Goal: Task Accomplishment & Management: Manage account settings

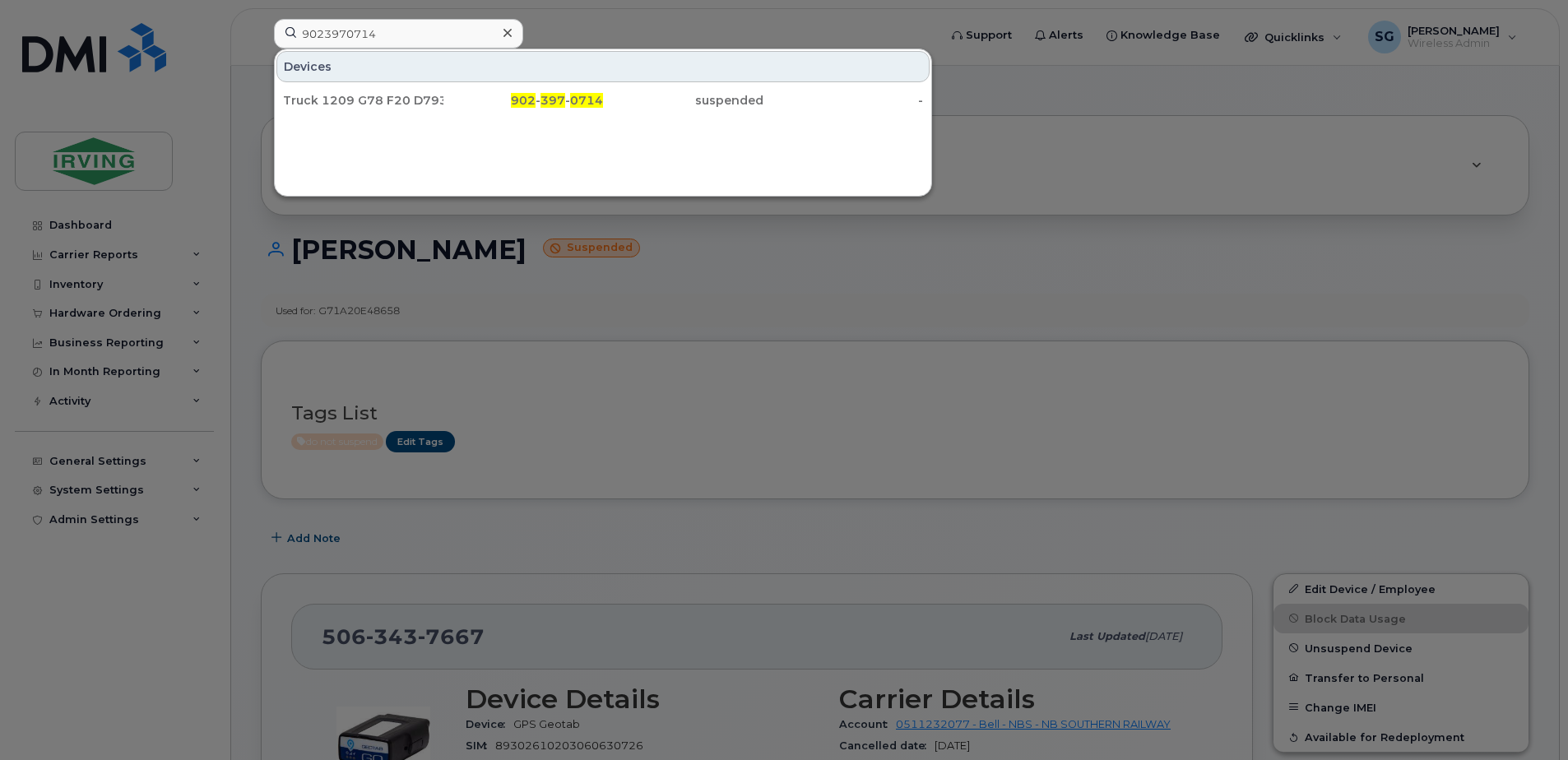
scroll to position [1323, 0]
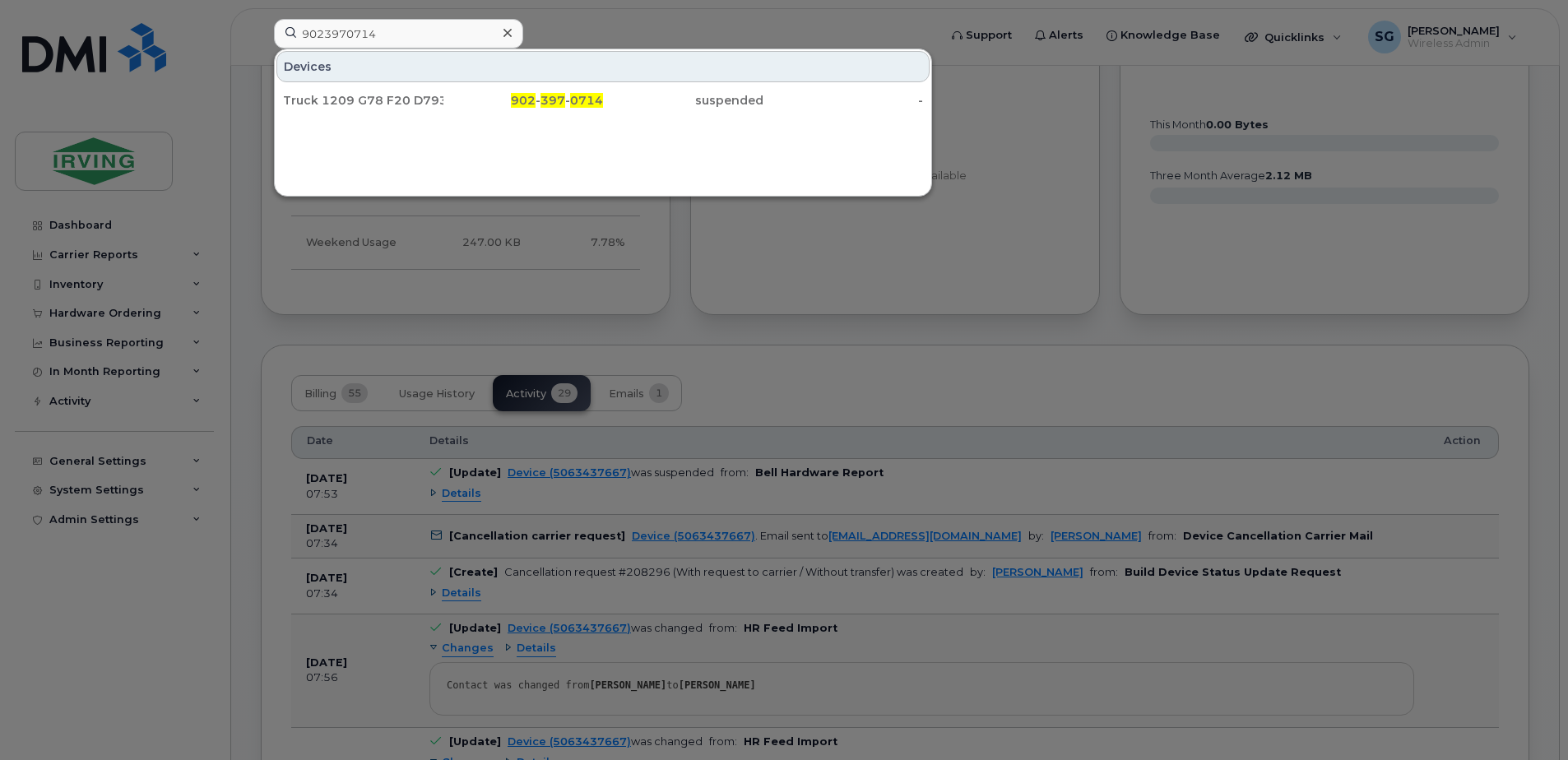
click at [258, 220] on div at bounding box center [784, 380] width 1568 height 760
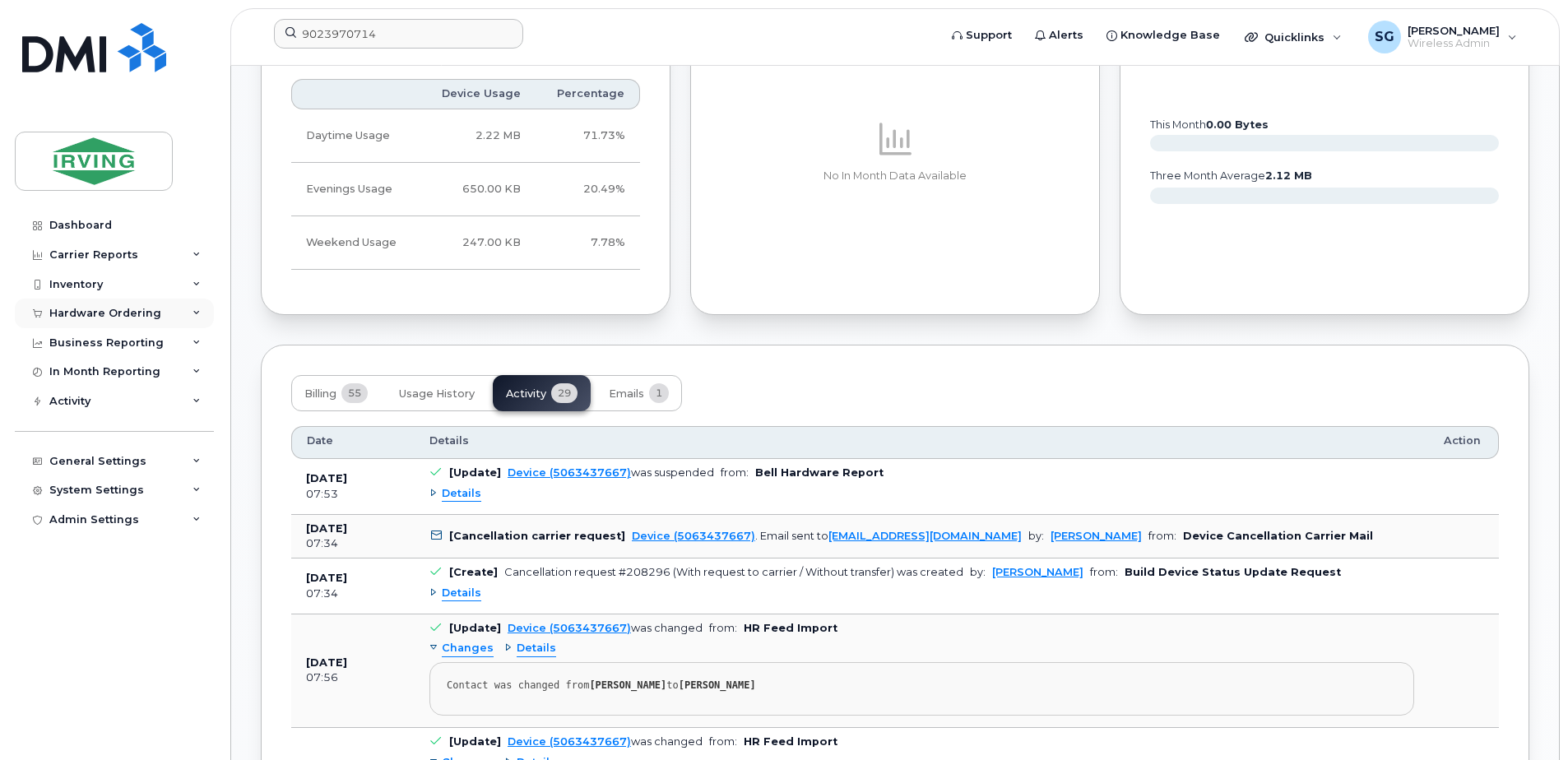
click at [187, 315] on div "Hardware Ordering" at bounding box center [114, 312] width 199 height 29
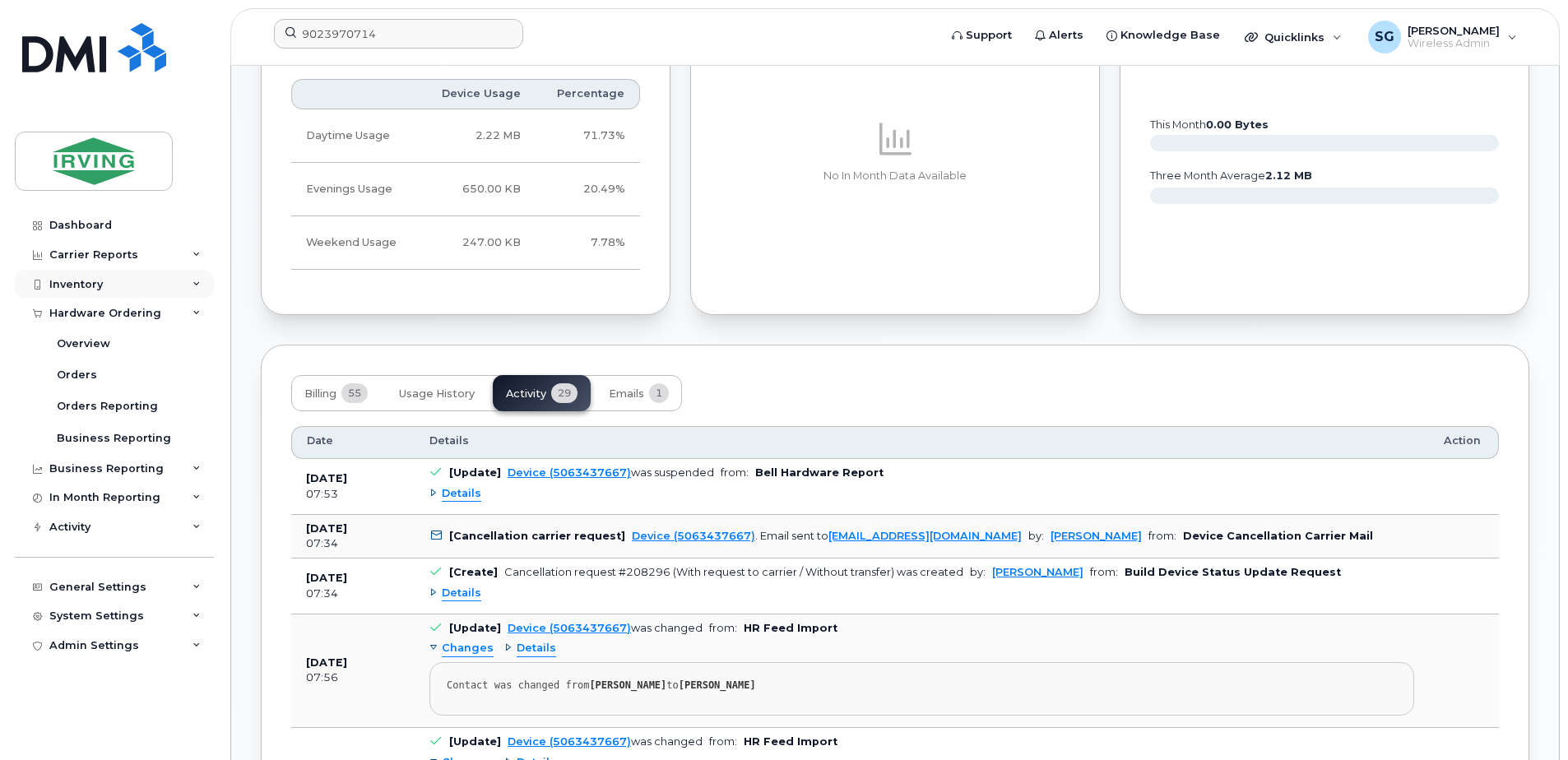
click at [177, 293] on div "Inventory" at bounding box center [114, 284] width 199 height 29
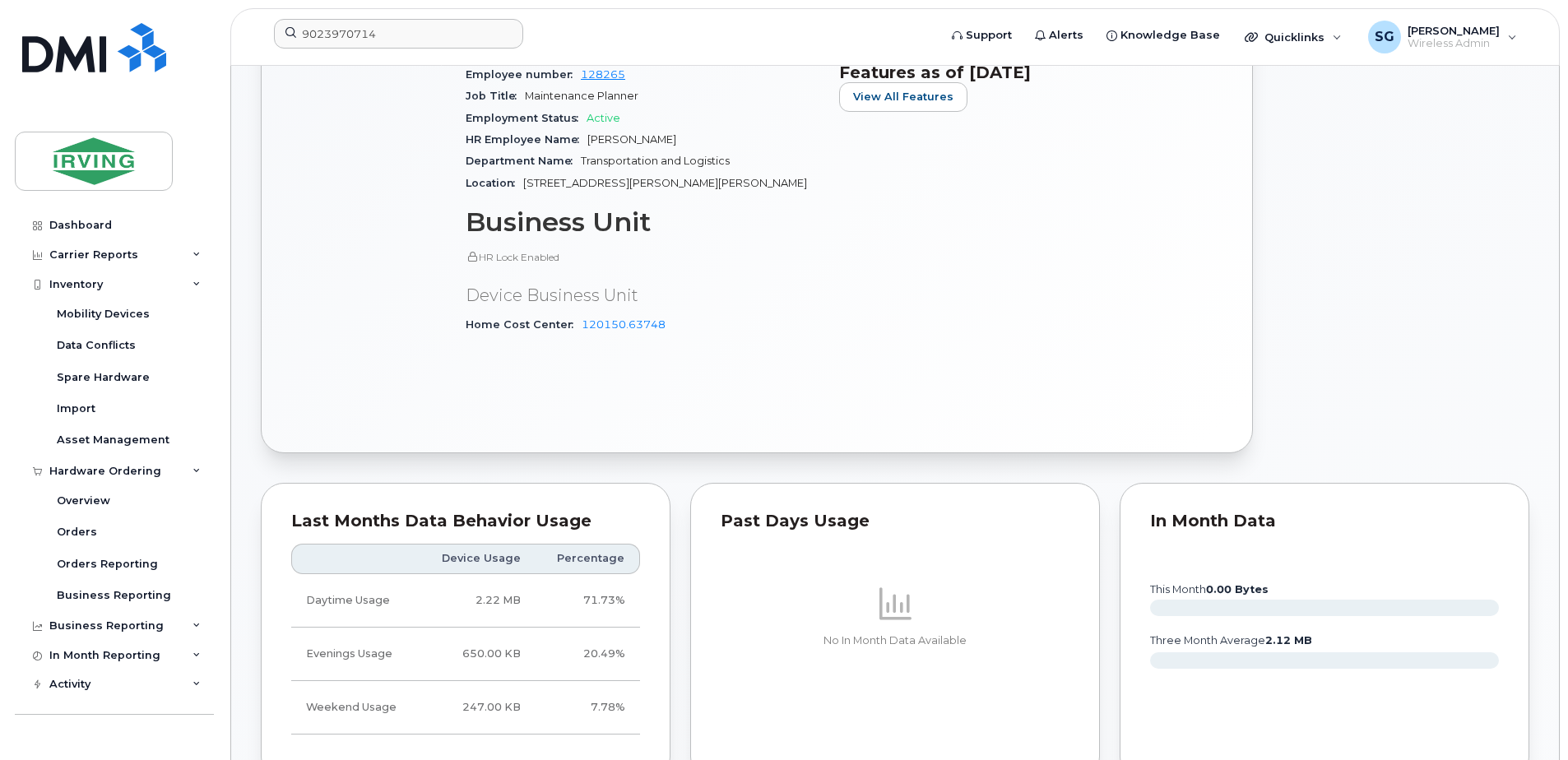
scroll to position [830, 0]
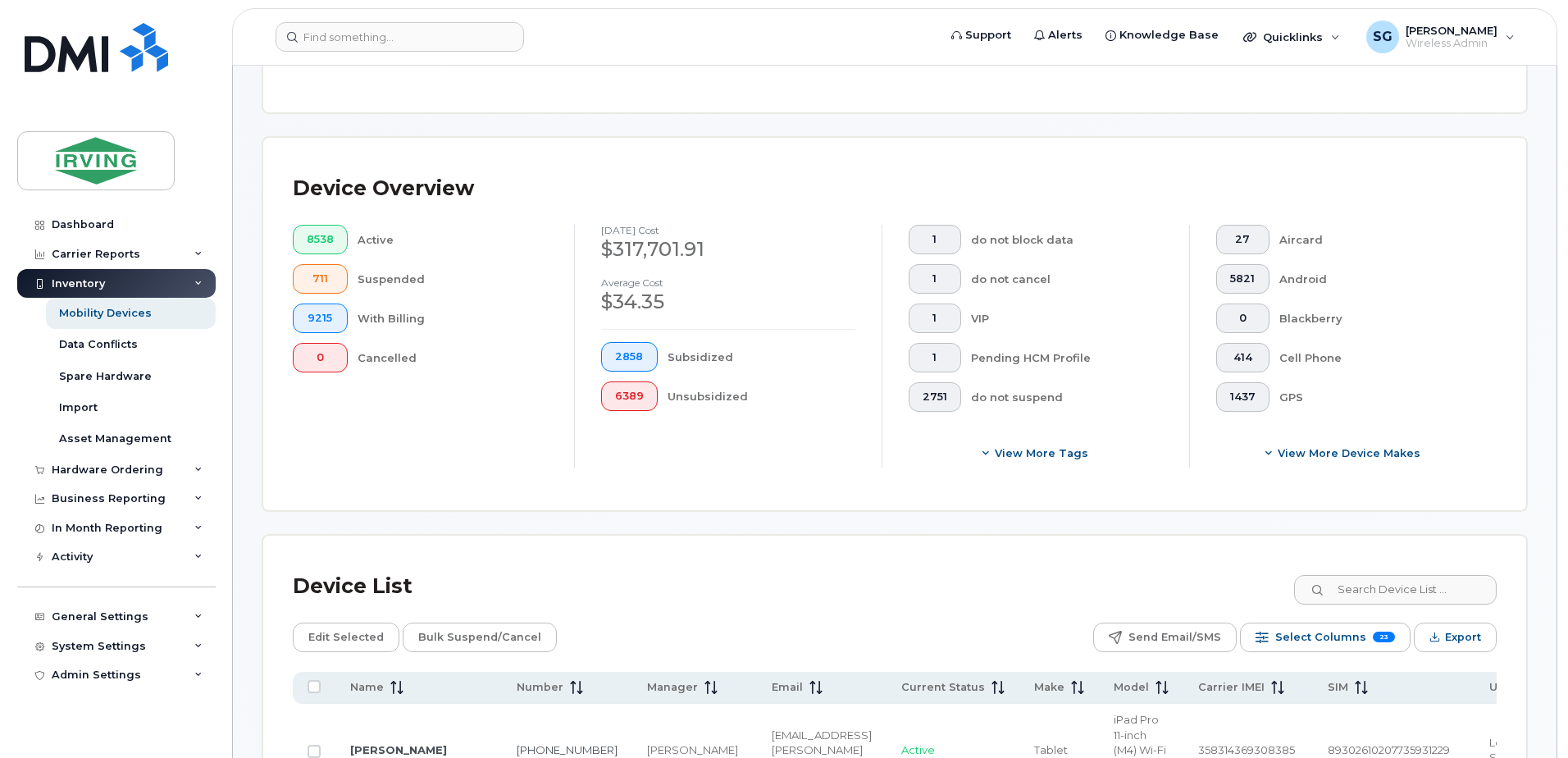
scroll to position [410, 0]
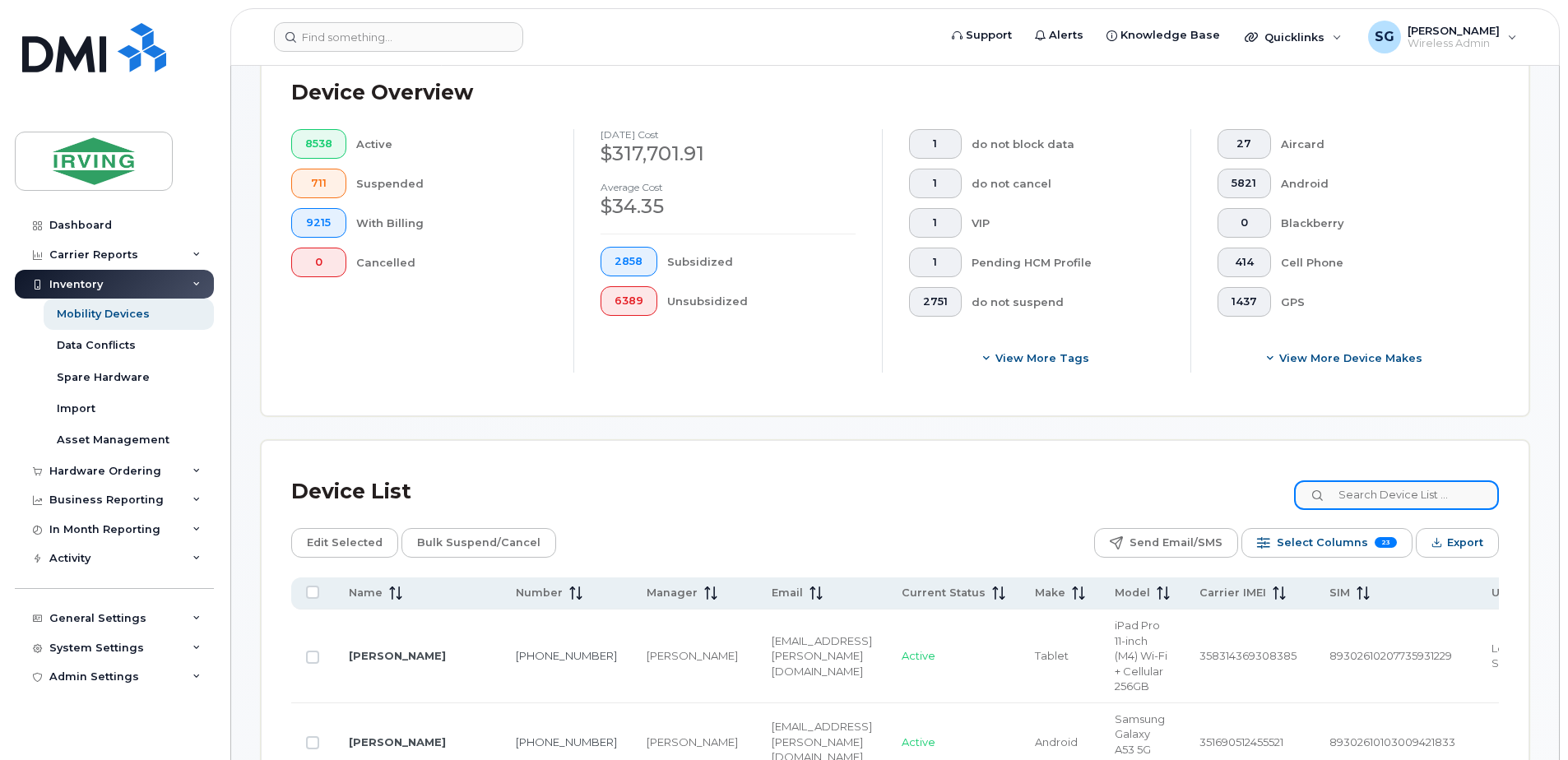
click at [1407, 484] on input at bounding box center [1397, 495] width 205 height 29
paste input "5066504438"
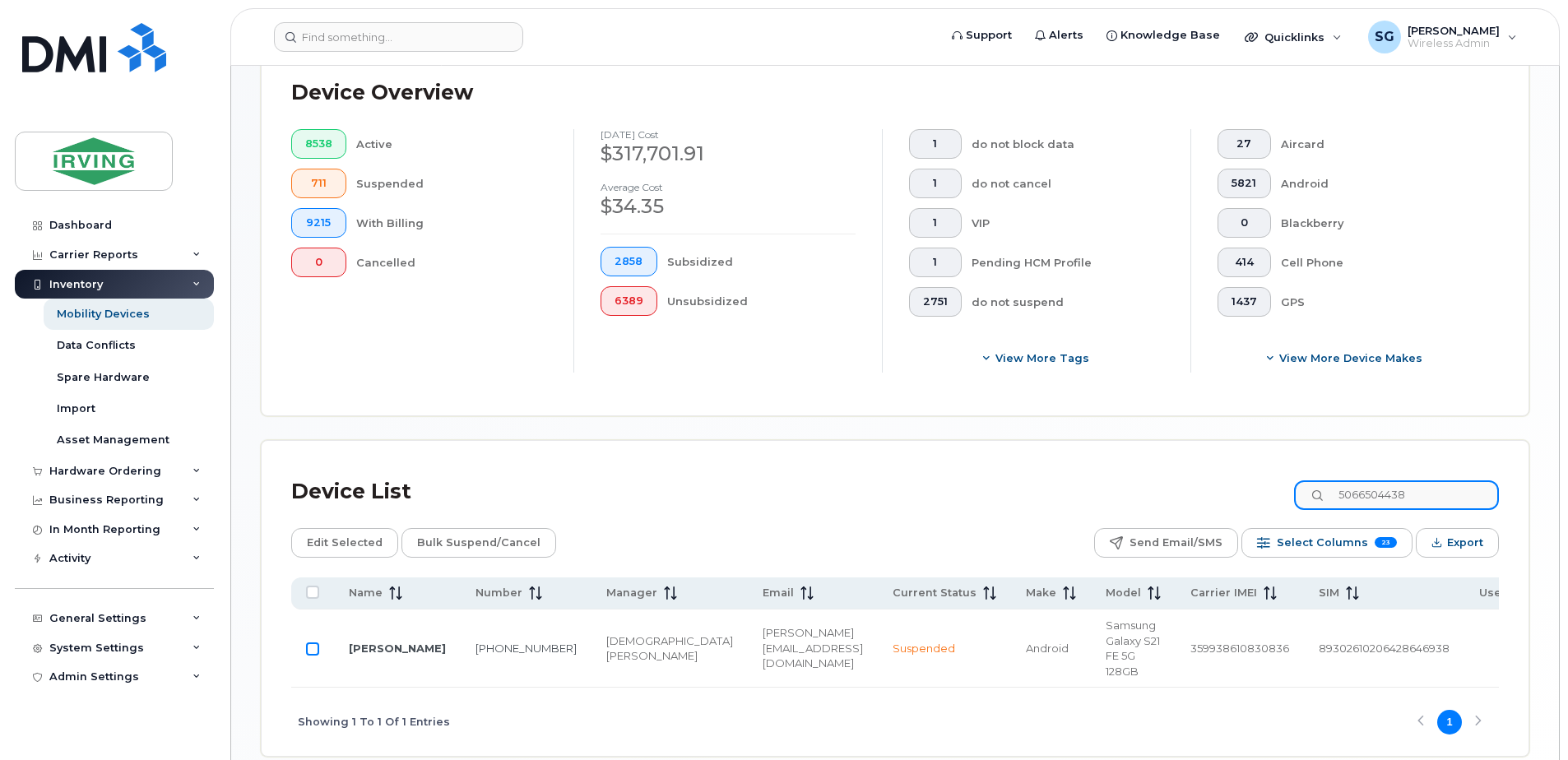
type input "5066504438"
click at [308, 653] on input "Row Unselected" at bounding box center [313, 649] width 13 height 13
checkbox input "true"
drag, startPoint x: 1438, startPoint y: 487, endPoint x: 1349, endPoint y: 489, distance: 89.0
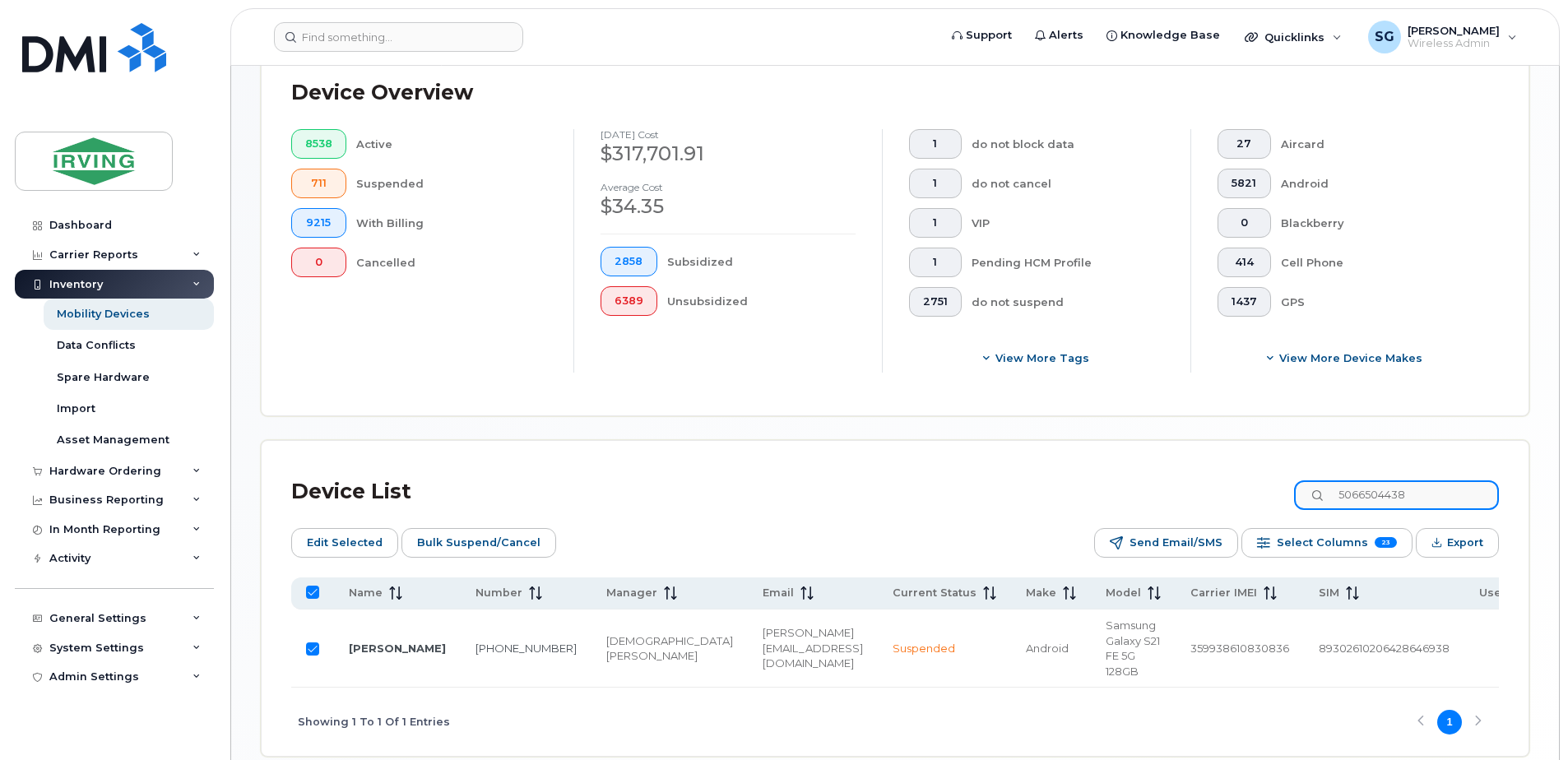
click at [1349, 489] on input "5066504438" at bounding box center [1397, 495] width 205 height 29
paste input "7824094017"
type input "7824094017"
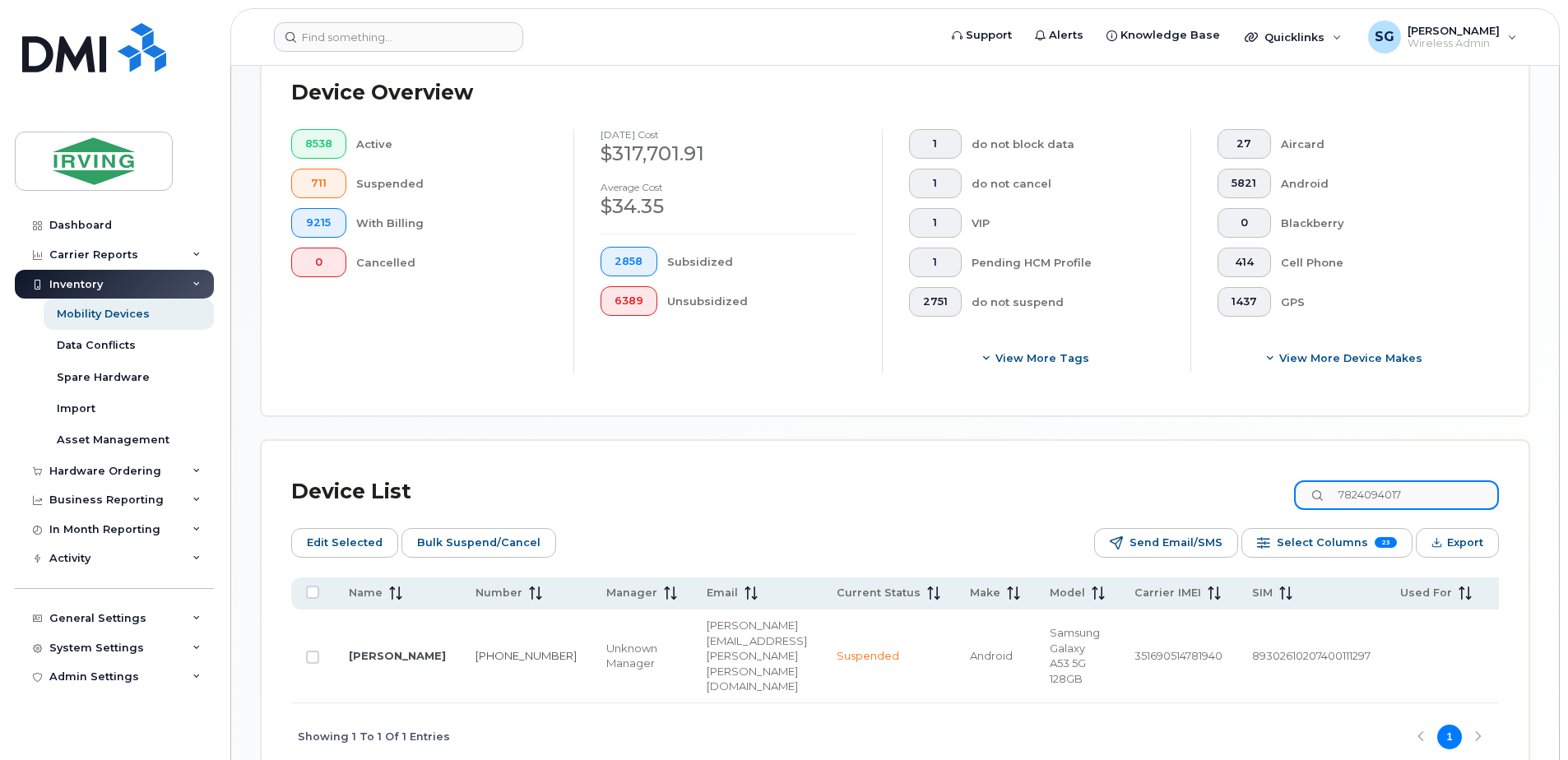
checkbox input "false"
type input "7824094017"
click at [313, 652] on input "Row Unselected" at bounding box center [313, 657] width 13 height 13
checkbox input "true"
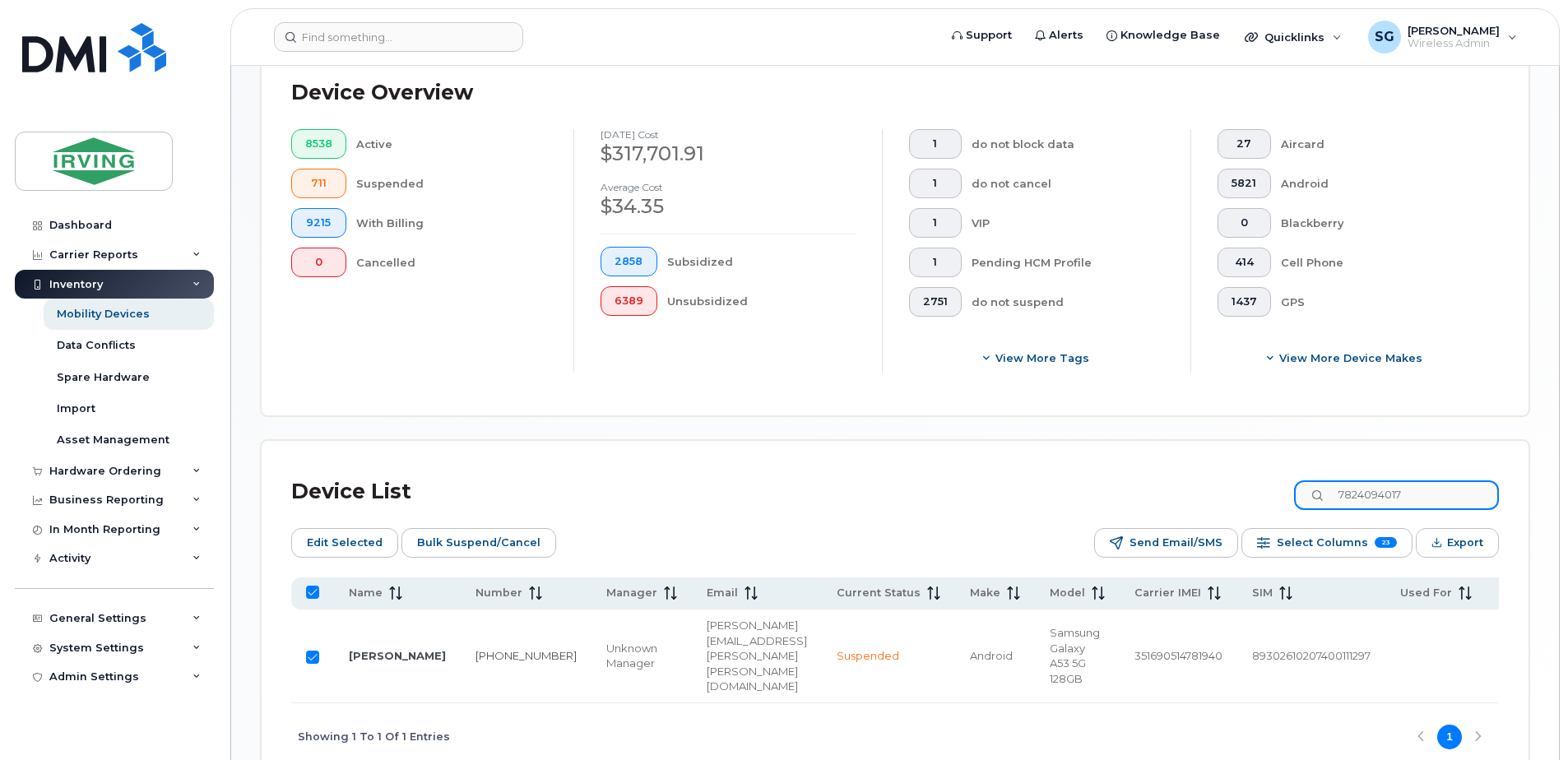
drag, startPoint x: 1455, startPoint y: 499, endPoint x: 1352, endPoint y: 490, distance: 103.4
click at [1352, 490] on input "7824094017" at bounding box center [1397, 495] width 205 height 29
paste input "6404379"
type input "7826404379"
checkbox input "false"
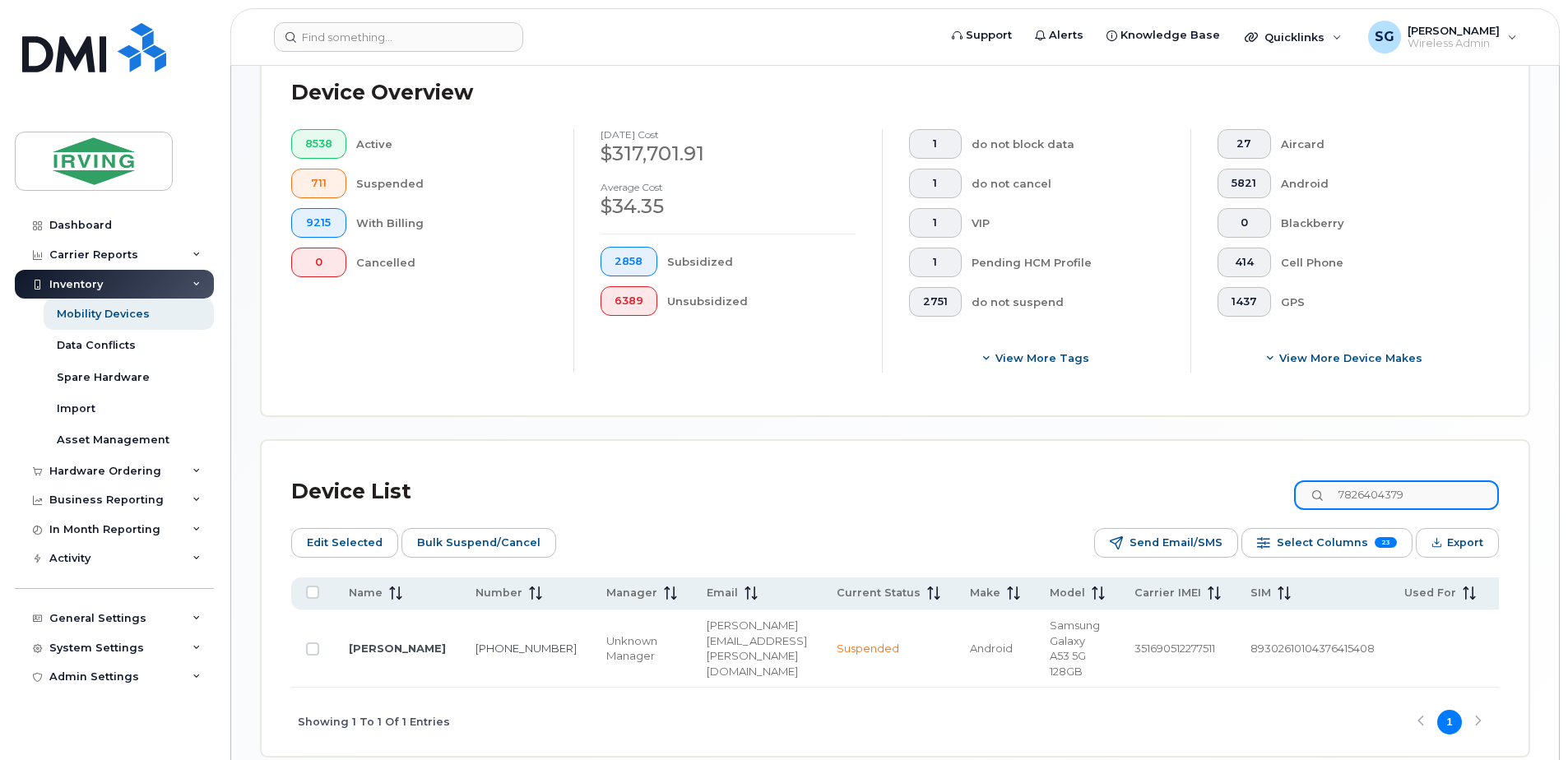
type input "7826404379"
click at [309, 654] on input "Row Unselected" at bounding box center [313, 649] width 13 height 13
checkbox input "true"
drag, startPoint x: 1449, startPoint y: 492, endPoint x: 1341, endPoint y: 492, distance: 108.0
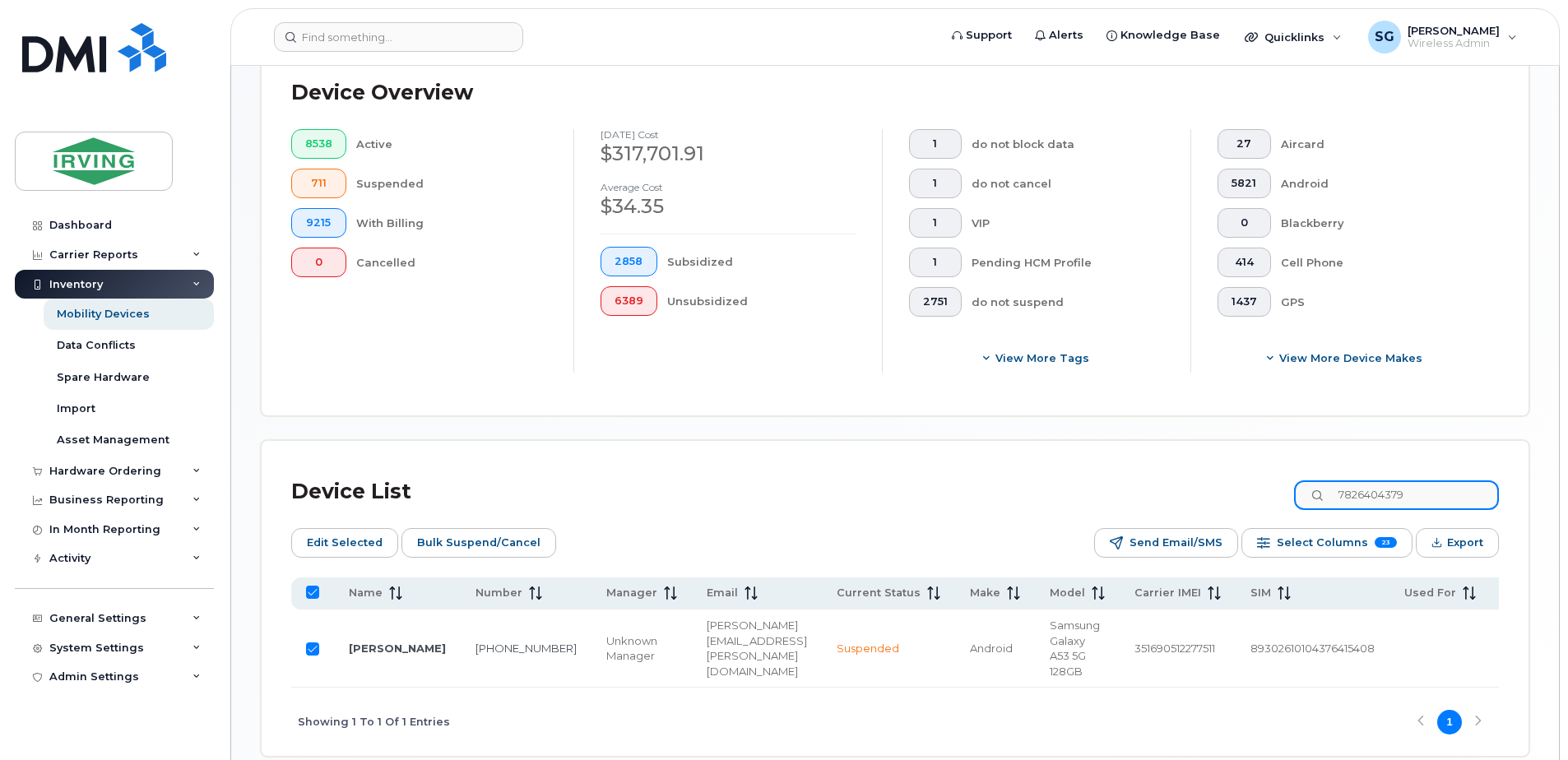
click at [1341, 492] on input "7826404379" at bounding box center [1397, 495] width 205 height 29
paste input "9027176567"
type input "9027176567"
checkbox input "false"
type input "9027176567"
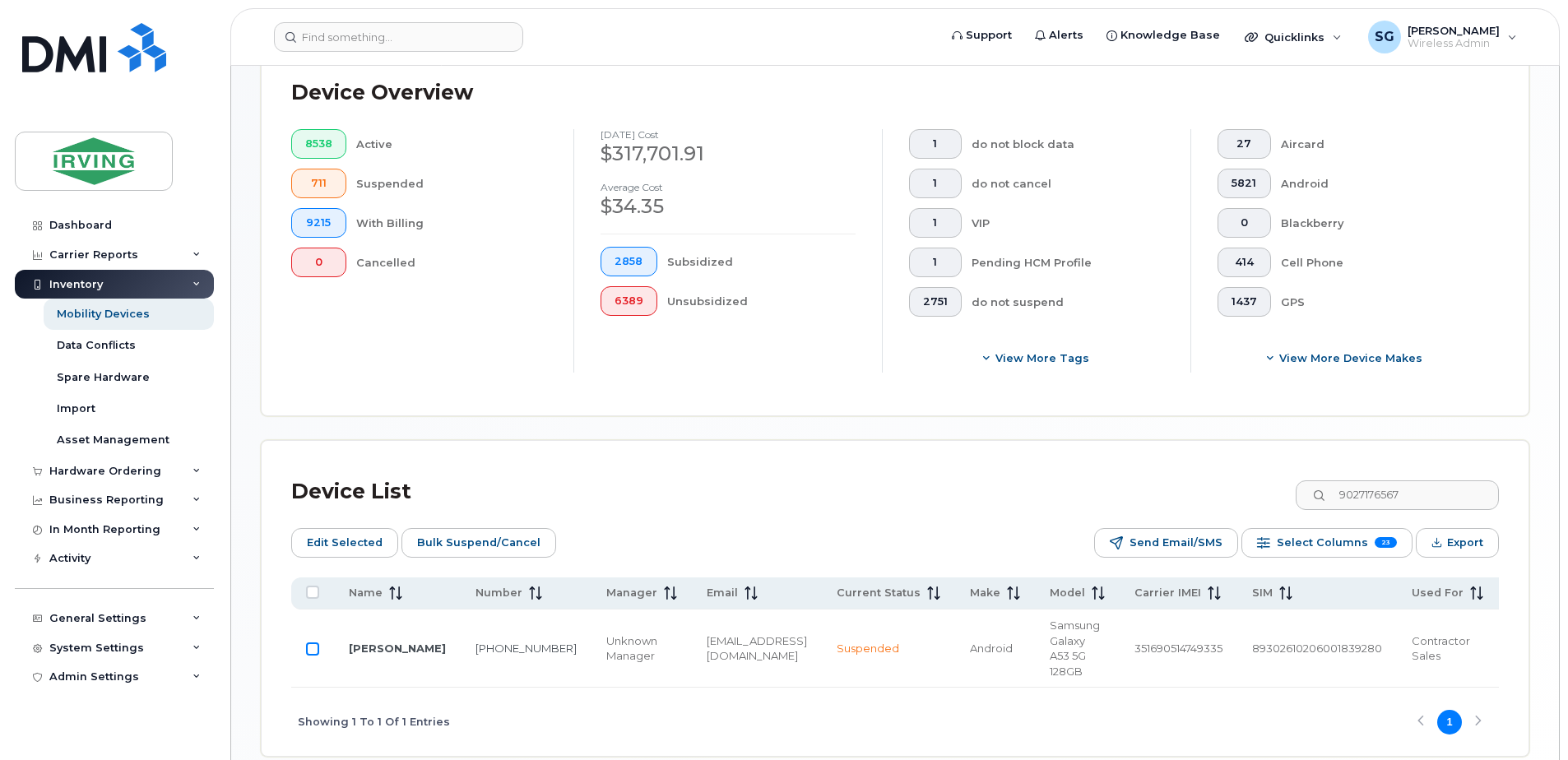
click at [310, 651] on input "Row Unselected" at bounding box center [313, 649] width 13 height 13
checkbox input "true"
drag, startPoint x: 1436, startPoint y: 490, endPoint x: 1327, endPoint y: 490, distance: 109.0
click at [1327, 490] on input "9027176567" at bounding box center [1397, 495] width 205 height 29
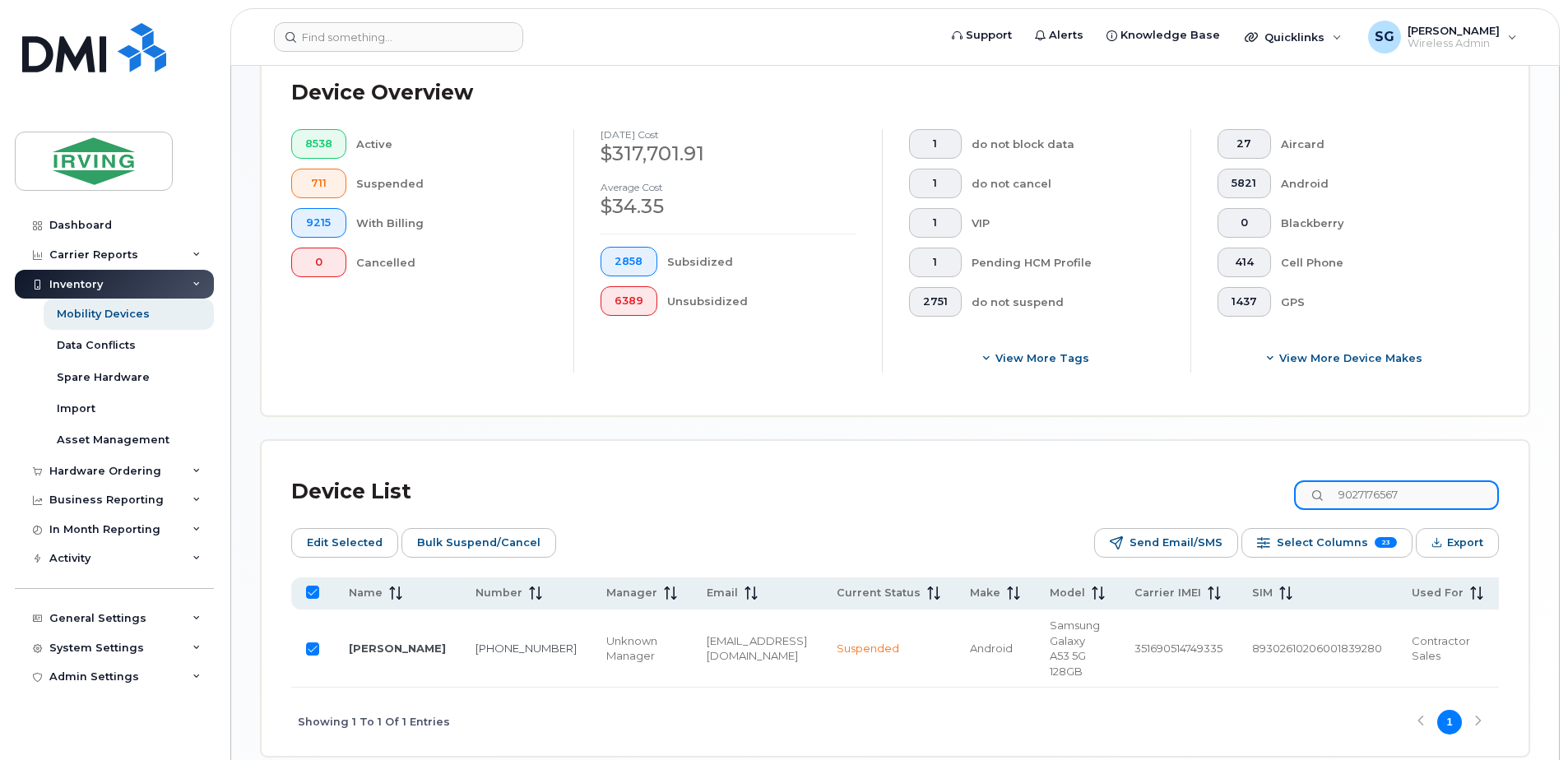
paste input "5063433998"
type input "5063433998"
checkbox input "false"
type input "5063433998"
click at [317, 650] on input "Row Unselected" at bounding box center [313, 649] width 13 height 13
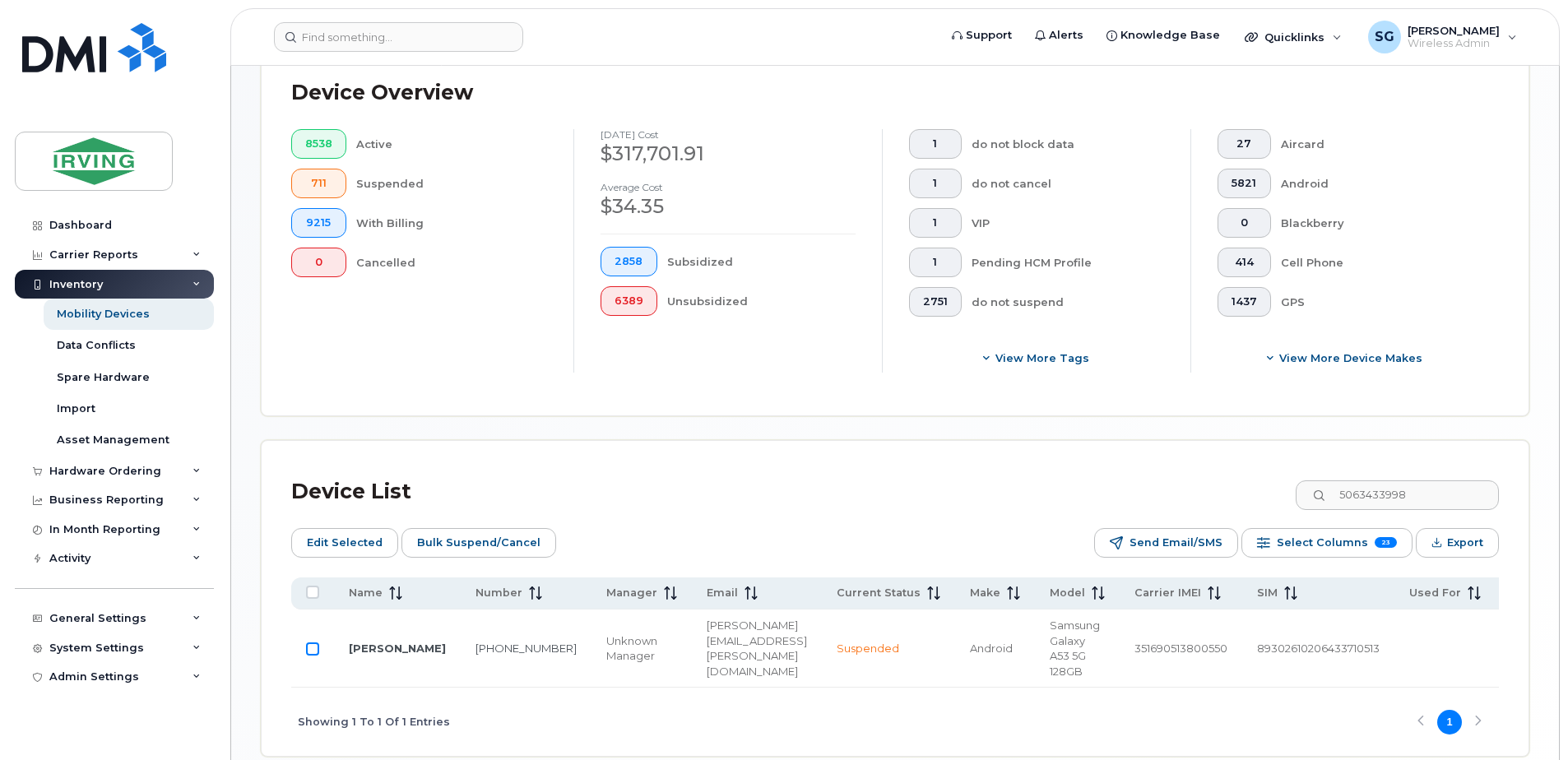
checkbox input "true"
drag, startPoint x: 1401, startPoint y: 501, endPoint x: 1435, endPoint y: 498, distance: 34.1
click at [1401, 501] on input "5063433998" at bounding box center [1397, 495] width 205 height 29
drag, startPoint x: 1435, startPoint y: 498, endPoint x: 1349, endPoint y: 486, distance: 86.8
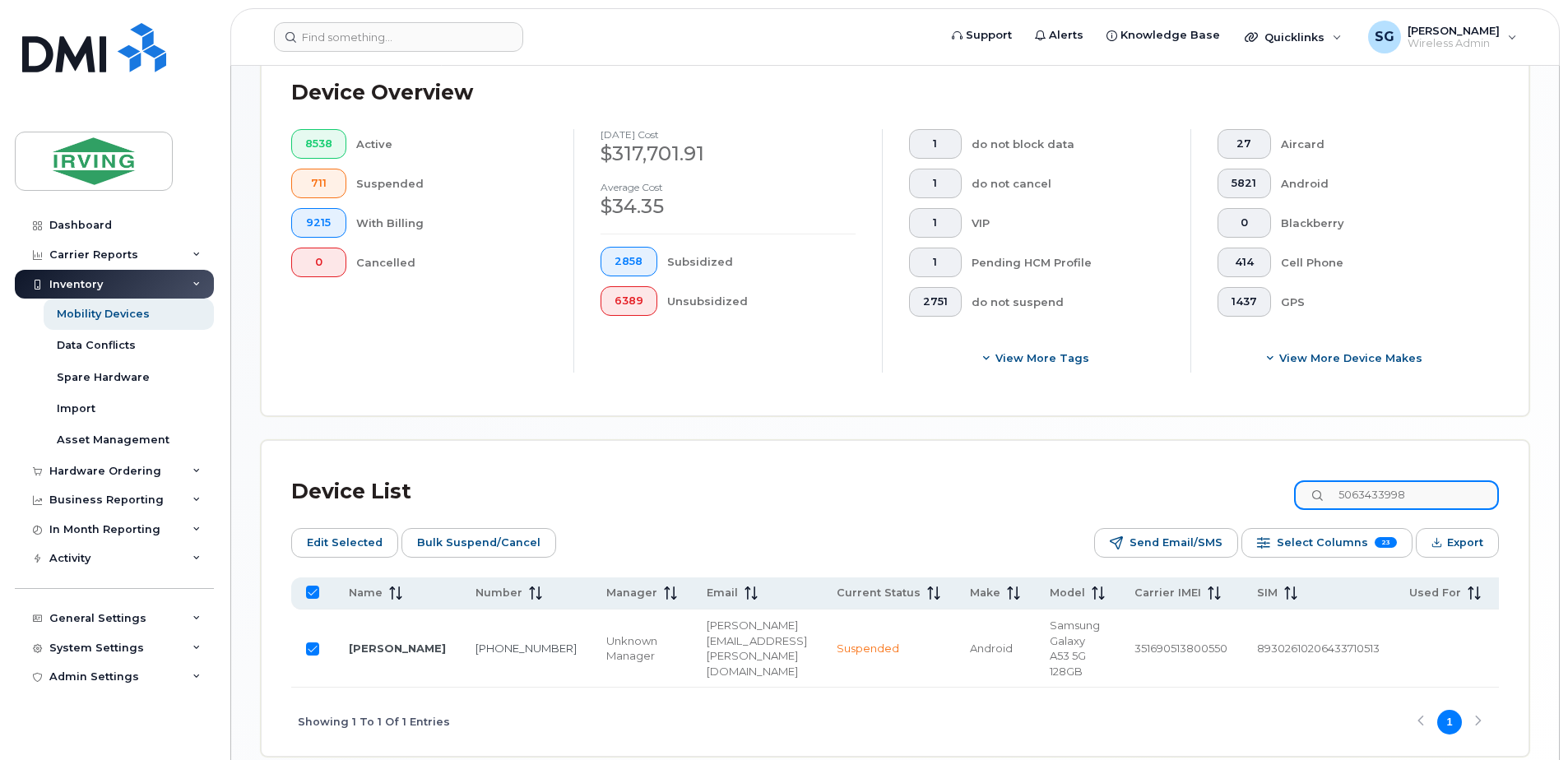
click at [1349, 486] on input "5063433998" at bounding box center [1397, 495] width 205 height 29
paste input "94035"
type input "5063494035"
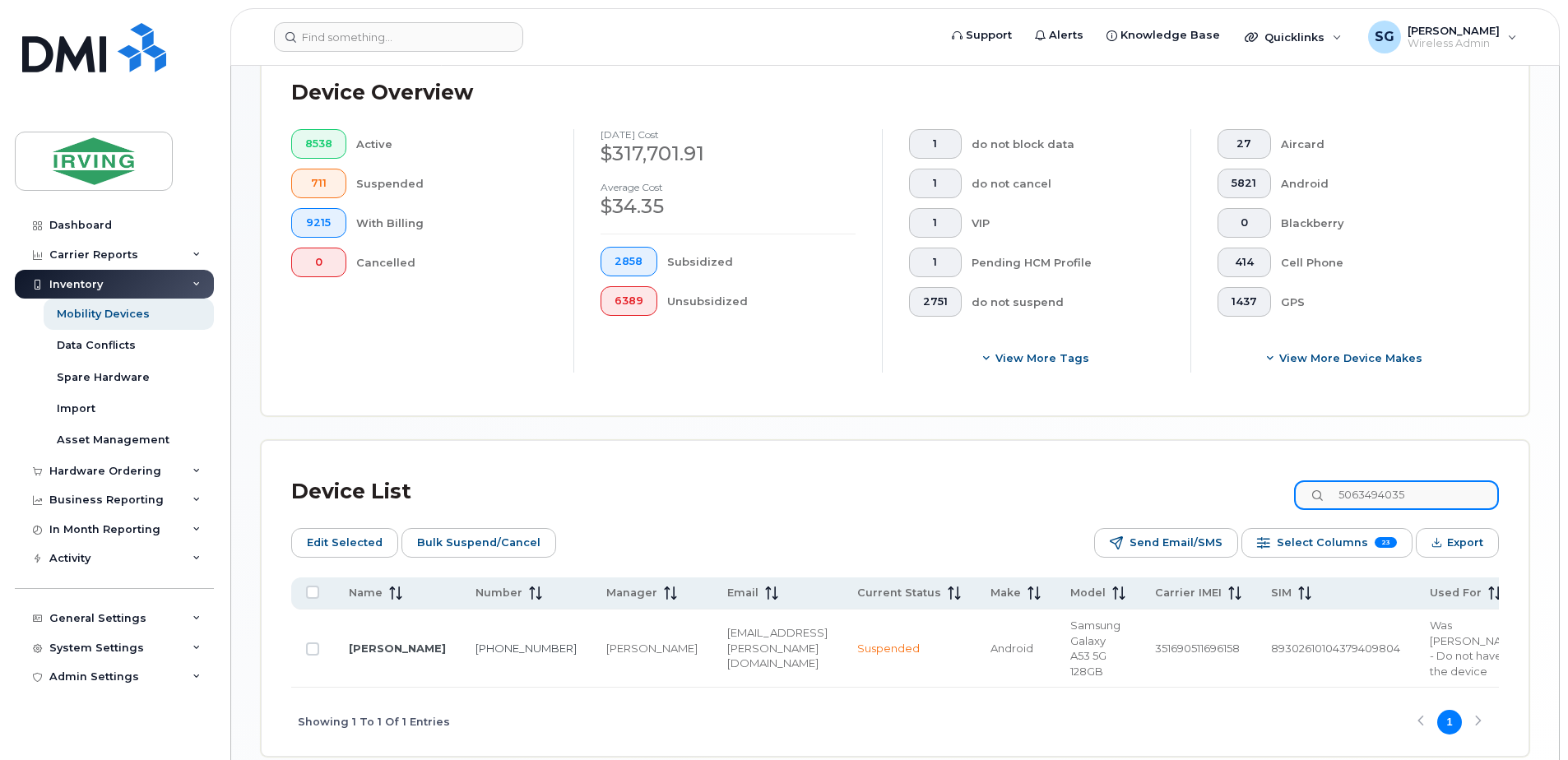
checkbox input "false"
type input "5063494035"
drag, startPoint x: 315, startPoint y: 652, endPoint x: 324, endPoint y: 673, distance: 22.8
click at [314, 652] on input "Row Unselected" at bounding box center [313, 649] width 13 height 13
checkbox input "true"
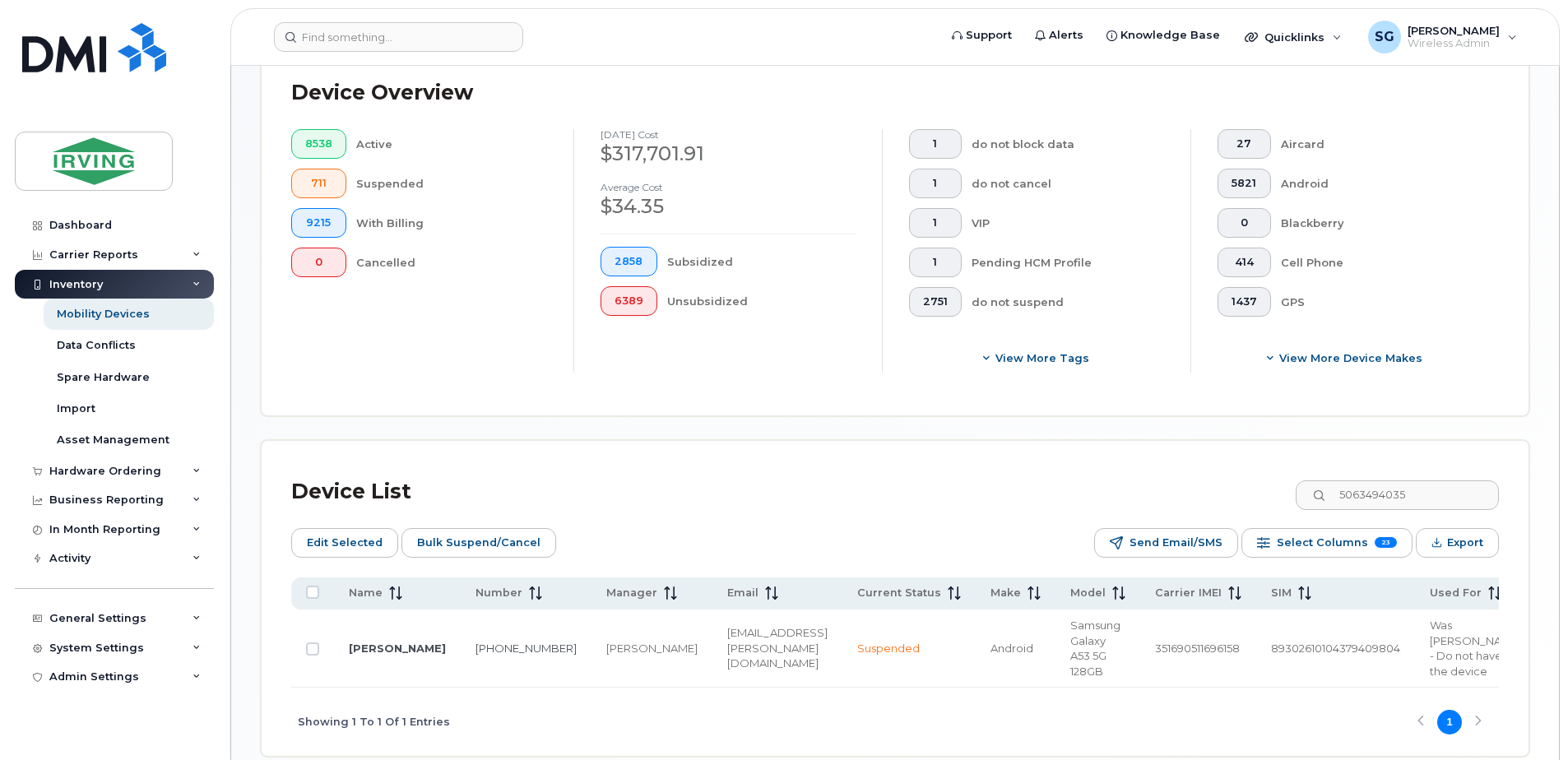
checkbox input "true"
drag, startPoint x: 1424, startPoint y: 489, endPoint x: 1347, endPoint y: 486, distance: 77.1
click at [1347, 486] on input "5063494035" at bounding box center [1397, 495] width 205 height 29
paste input "9027172891"
type input "9027172891"
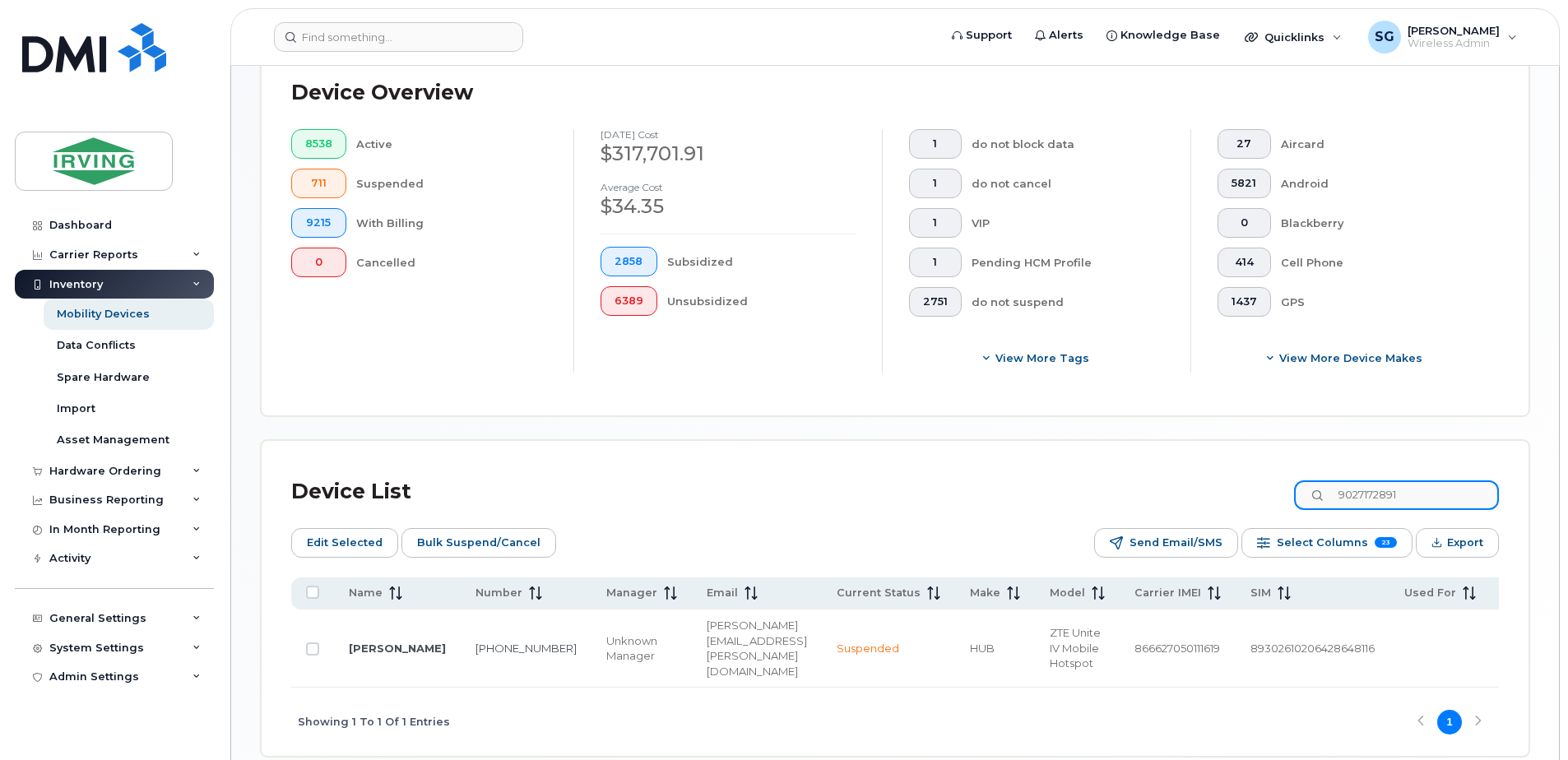
checkbox input "false"
type input "9027172891"
click at [307, 652] on td at bounding box center [313, 647] width 43 height 78
click at [313, 643] on input "Row Unselected" at bounding box center [313, 649] width 13 height 13
checkbox input "true"
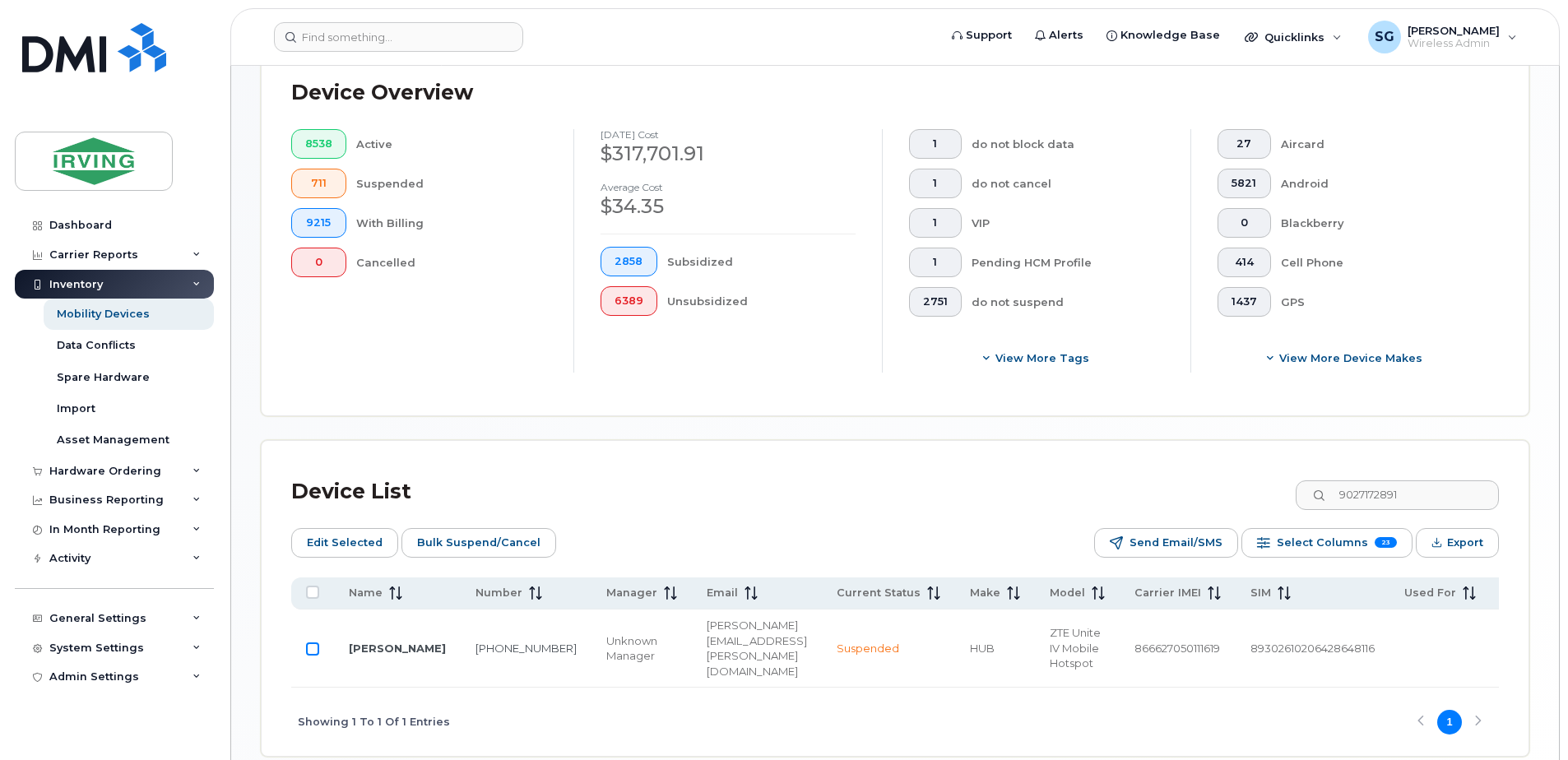
checkbox input "true"
drag, startPoint x: 1434, startPoint y: 495, endPoint x: 1346, endPoint y: 494, distance: 88.0
click at [1346, 494] on input "9027172891" at bounding box center [1397, 495] width 205 height 29
paste input "5063431906"
type input "5063431906"
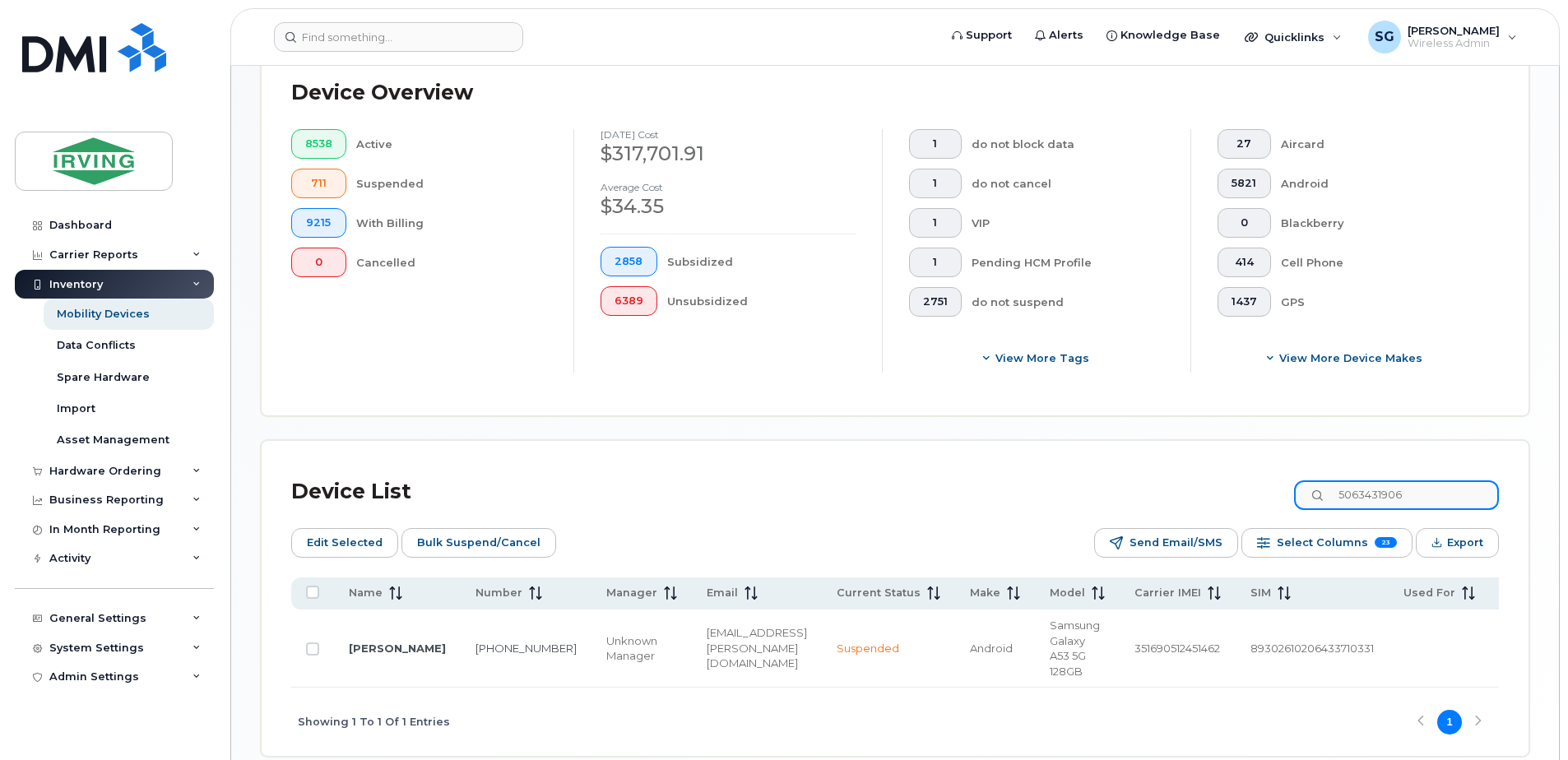
checkbox input "false"
type input "5063431906"
drag, startPoint x: 309, startPoint y: 652, endPoint x: 294, endPoint y: 674, distance: 26.6
click at [312, 652] on input "Row Unselected" at bounding box center [313, 649] width 13 height 13
checkbox input "true"
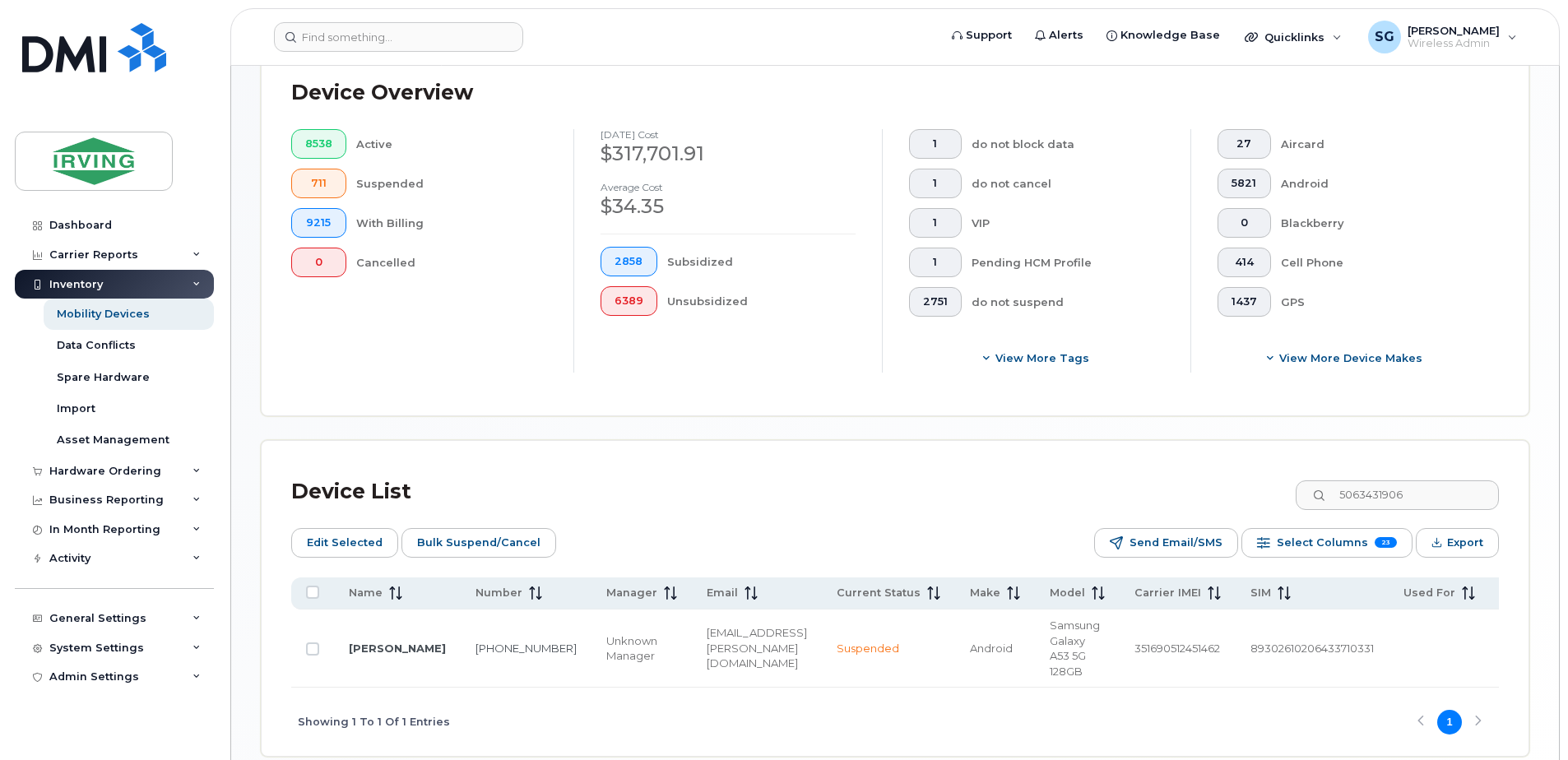
checkbox input "true"
drag, startPoint x: 1433, startPoint y: 495, endPoint x: 1352, endPoint y: 491, distance: 81.1
click at [1352, 491] on input "5063431906" at bounding box center [1397, 495] width 205 height 29
paste input "6362742"
type input "5066362742"
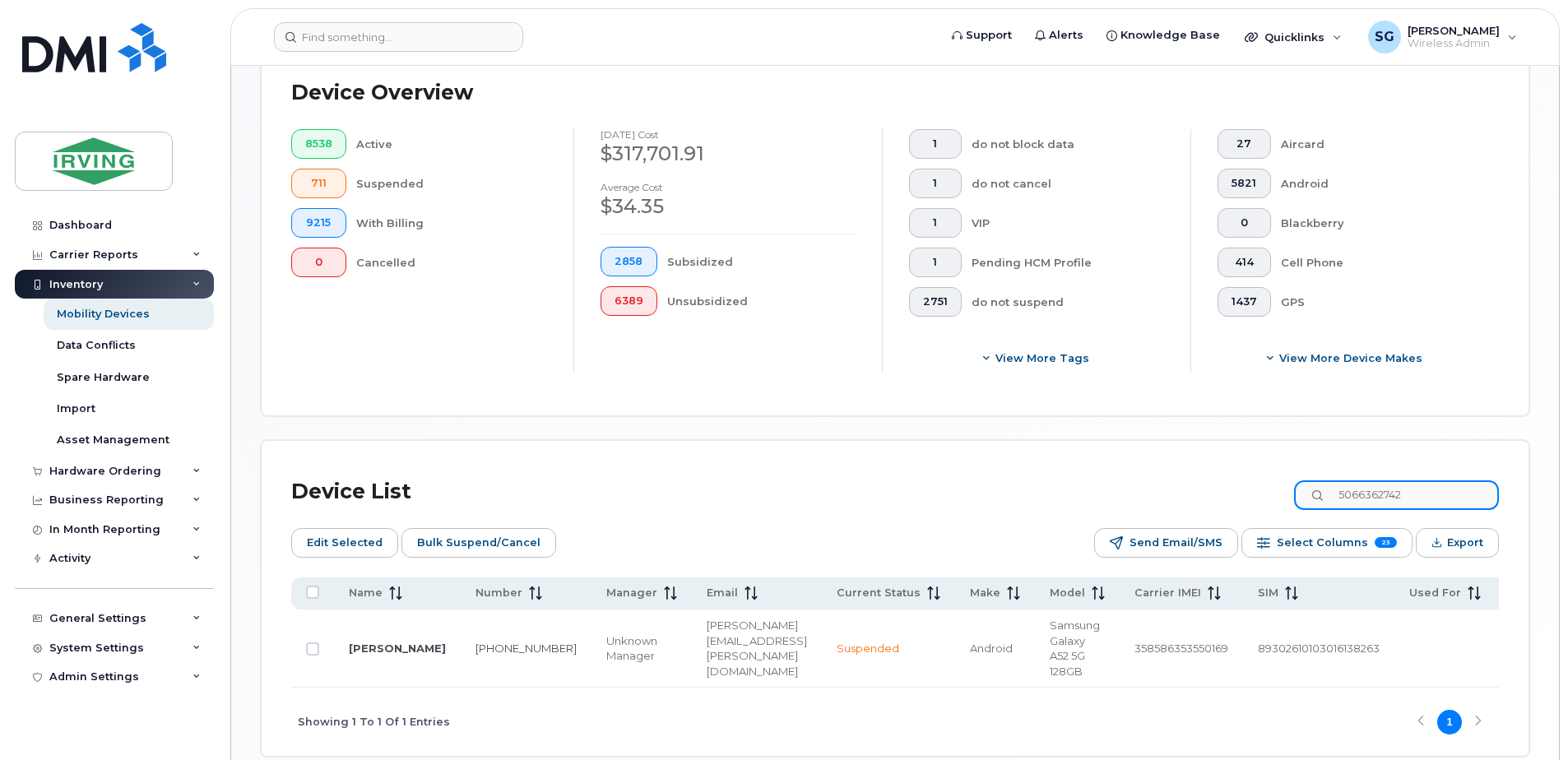
checkbox input "false"
type input "5066362742"
click at [313, 655] on input "Row Unselected" at bounding box center [313, 649] width 13 height 13
checkbox input "true"
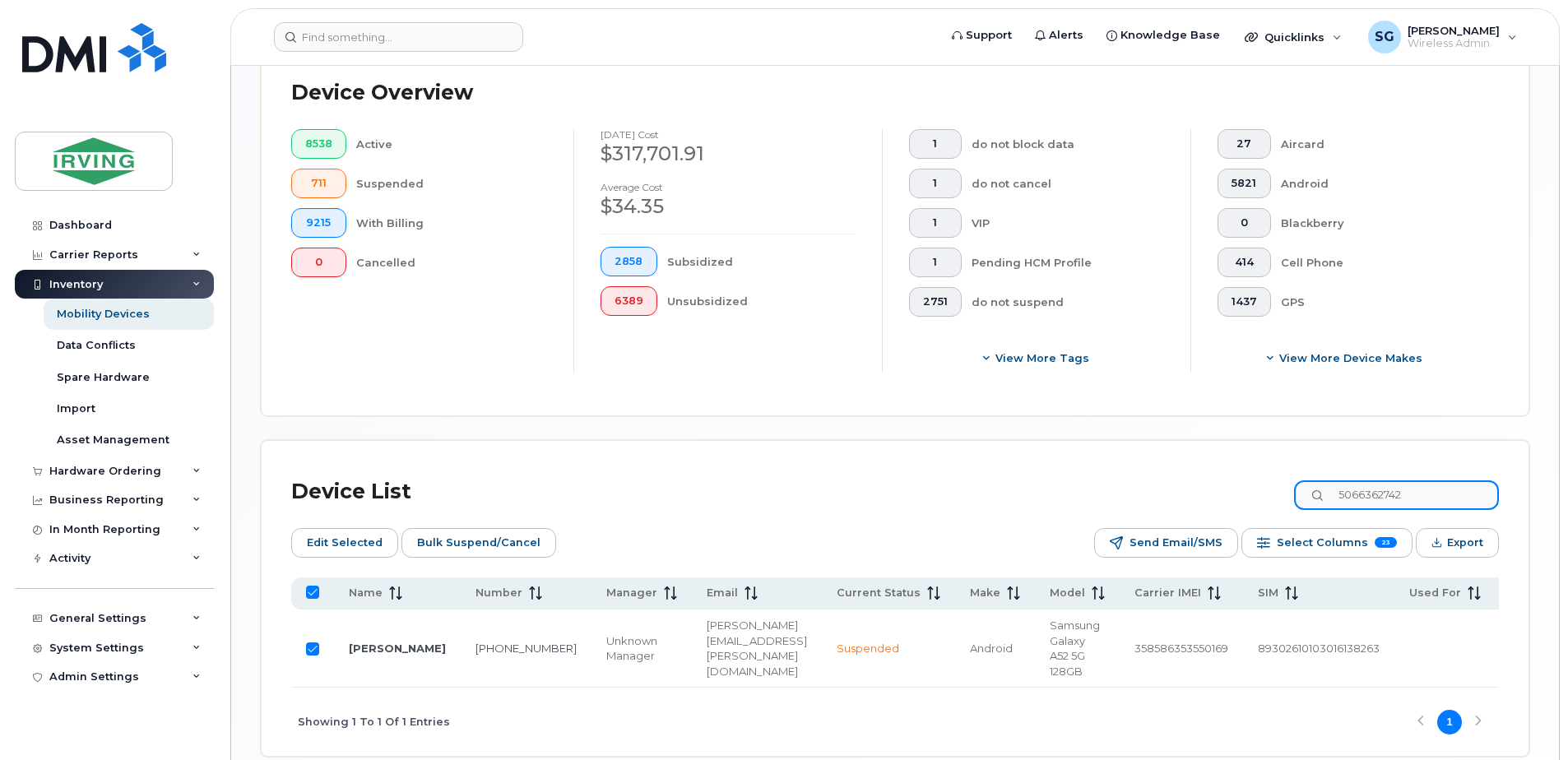
drag, startPoint x: 1439, startPoint y: 499, endPoint x: 1345, endPoint y: 487, distance: 94.8
click at [1345, 487] on input "5066362742" at bounding box center [1397, 495] width 205 height 29
paste input "7097284691"
type input "7097284691"
checkbox input "false"
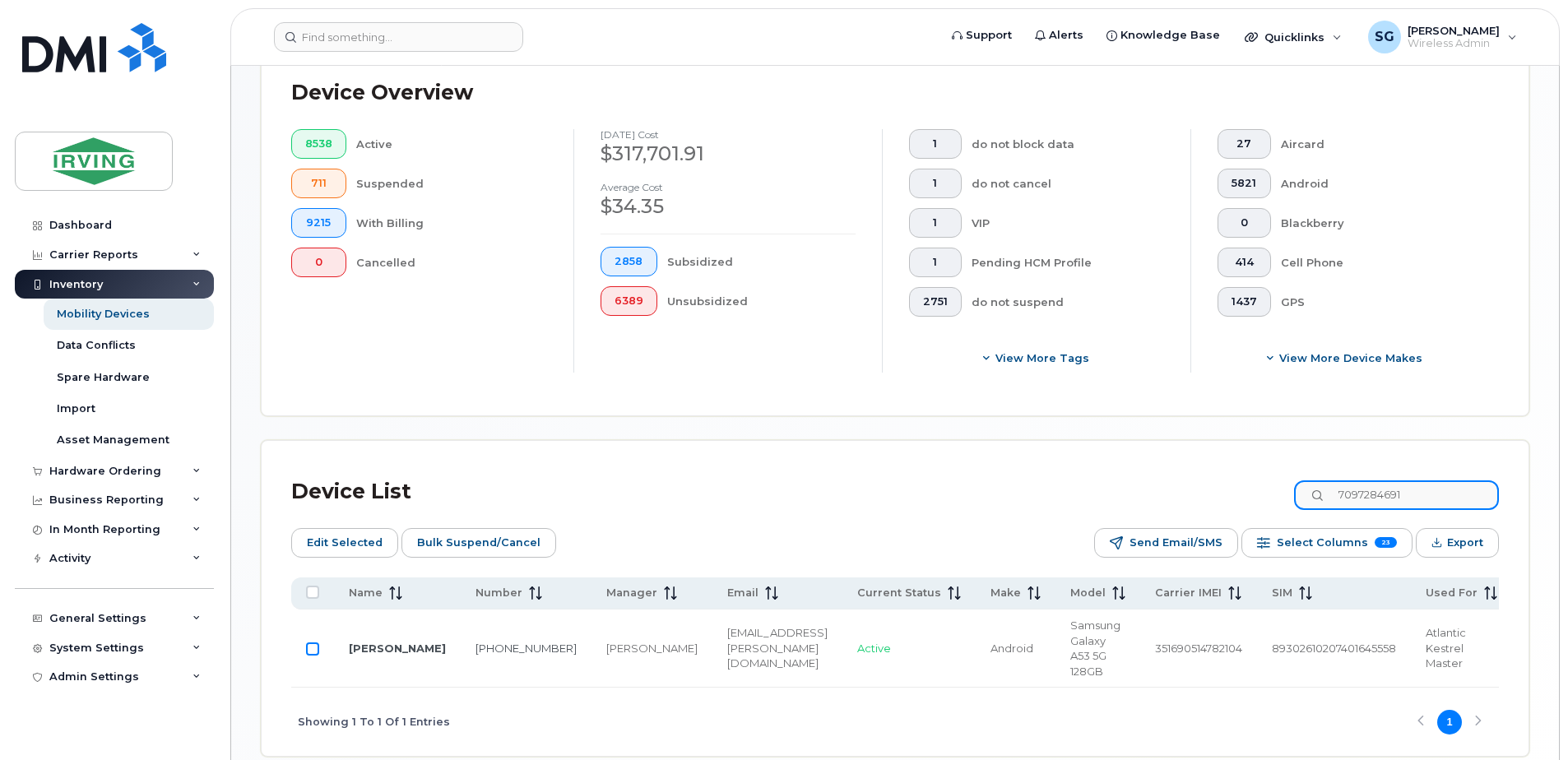
type input "7097284691"
click at [313, 651] on input "Row Unselected" at bounding box center [313, 649] width 13 height 13
checkbox input "true"
drag, startPoint x: 1425, startPoint y: 491, endPoint x: 1334, endPoint y: 481, distance: 91.5
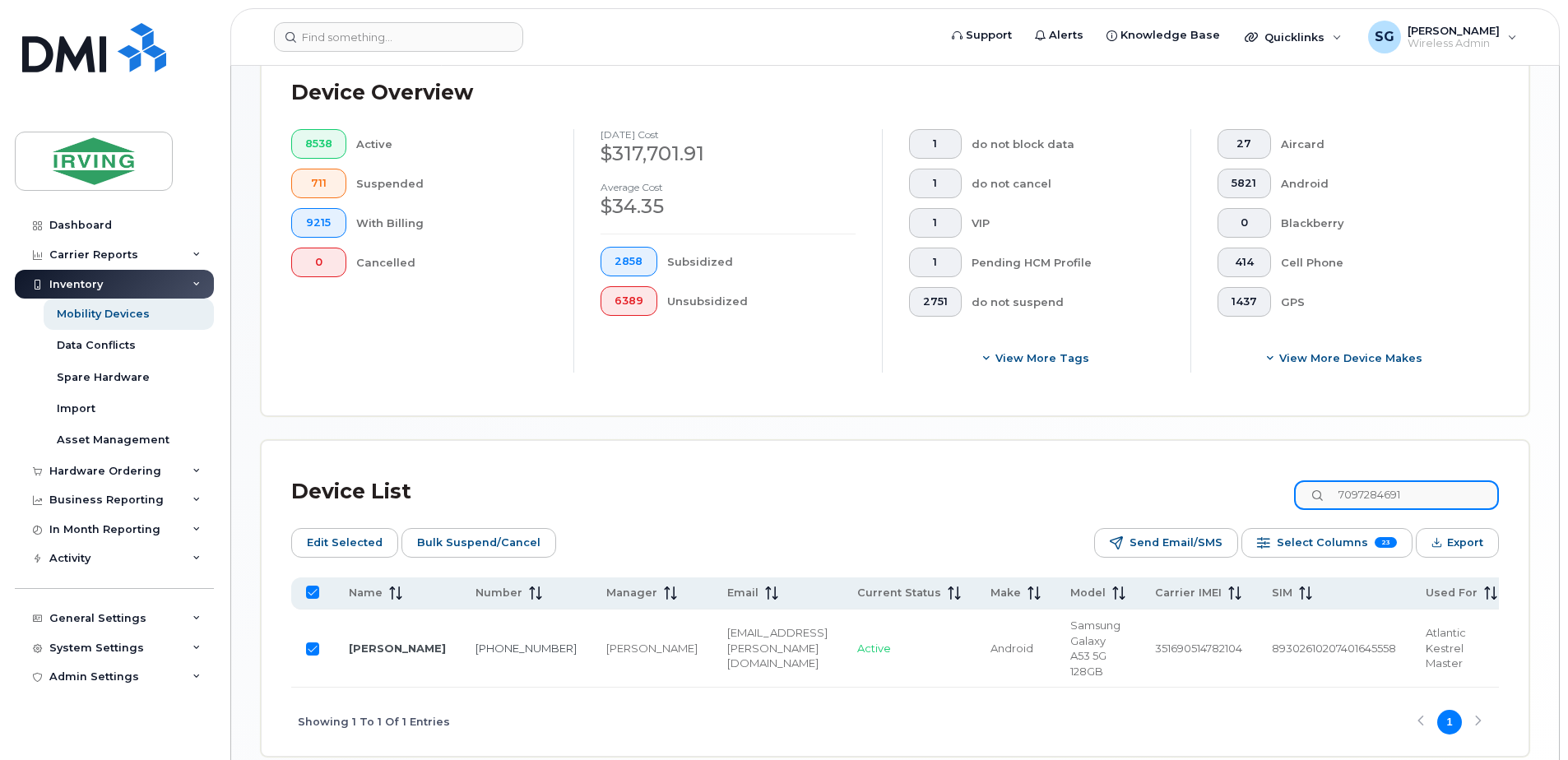
click at [1334, 481] on input "7097284691" at bounding box center [1397, 495] width 205 height 29
paste input "824402312"
type input "7824402312"
checkbox input "false"
type input "7824402312"
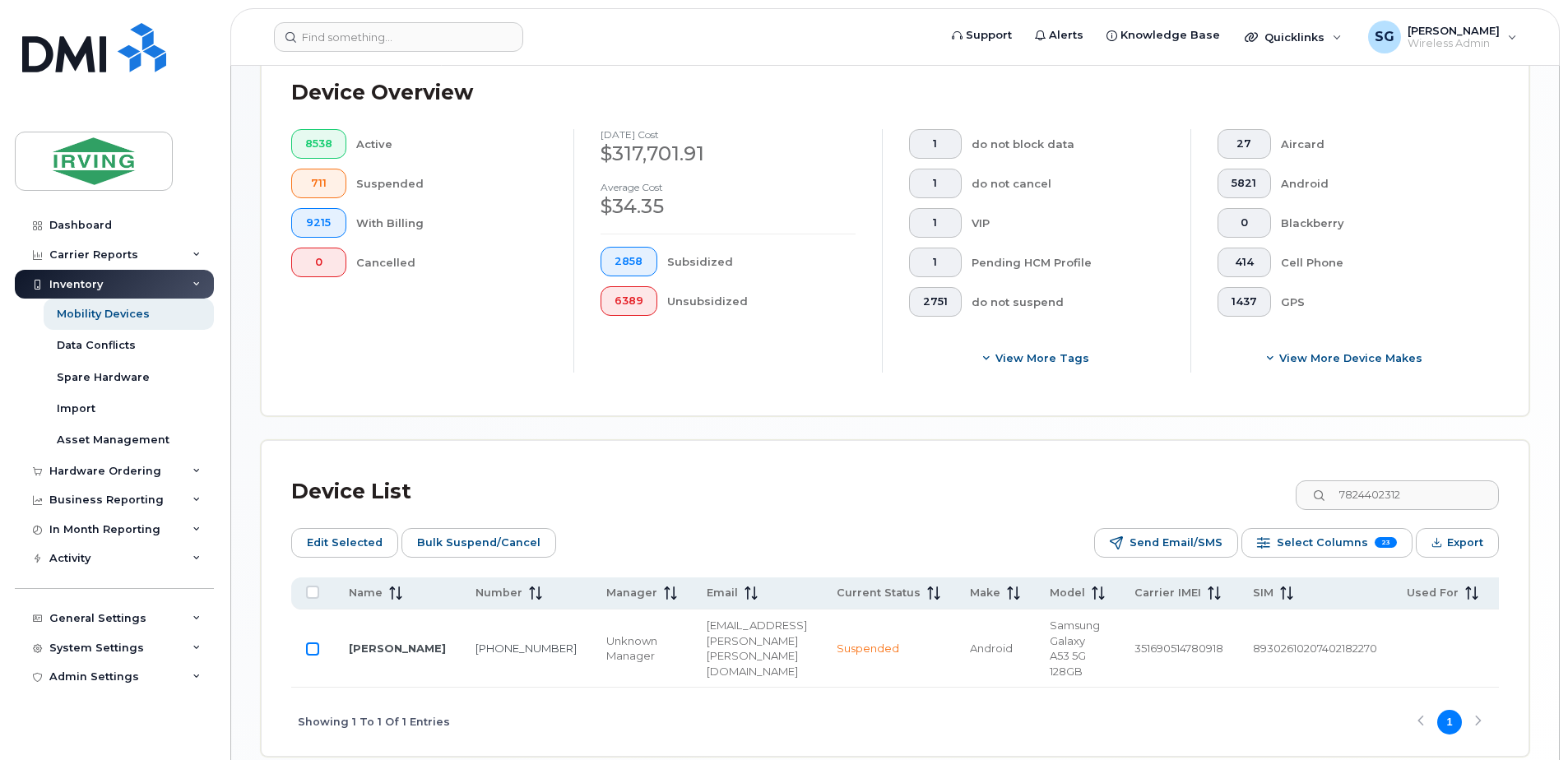
click at [313, 649] on input "Row Unselected" at bounding box center [313, 649] width 13 height 13
checkbox input "true"
drag, startPoint x: 1419, startPoint y: 493, endPoint x: 1360, endPoint y: 486, distance: 59.4
click at [1360, 486] on input "7824402312" at bounding box center [1397, 495] width 205 height 29
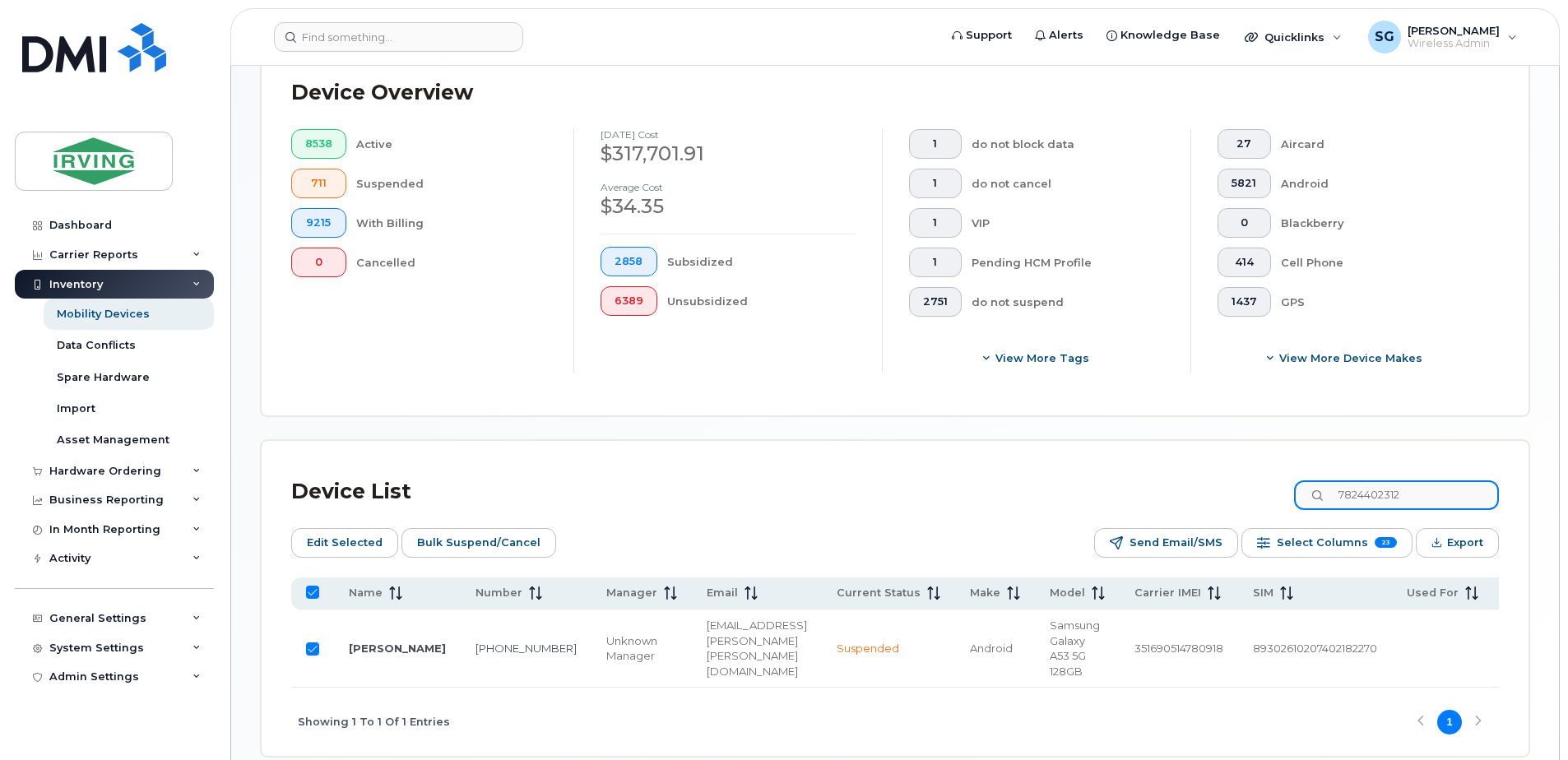
click at [1413, 494] on input "7824402312" at bounding box center [1397, 495] width 205 height 29
drag, startPoint x: 1423, startPoint y: 496, endPoint x: 1350, endPoint y: 491, distance: 73.2
click at [1350, 491] on input "7824402312" at bounding box center [1397, 495] width 205 height 29
paste input "6408859"
type input "7826408859"
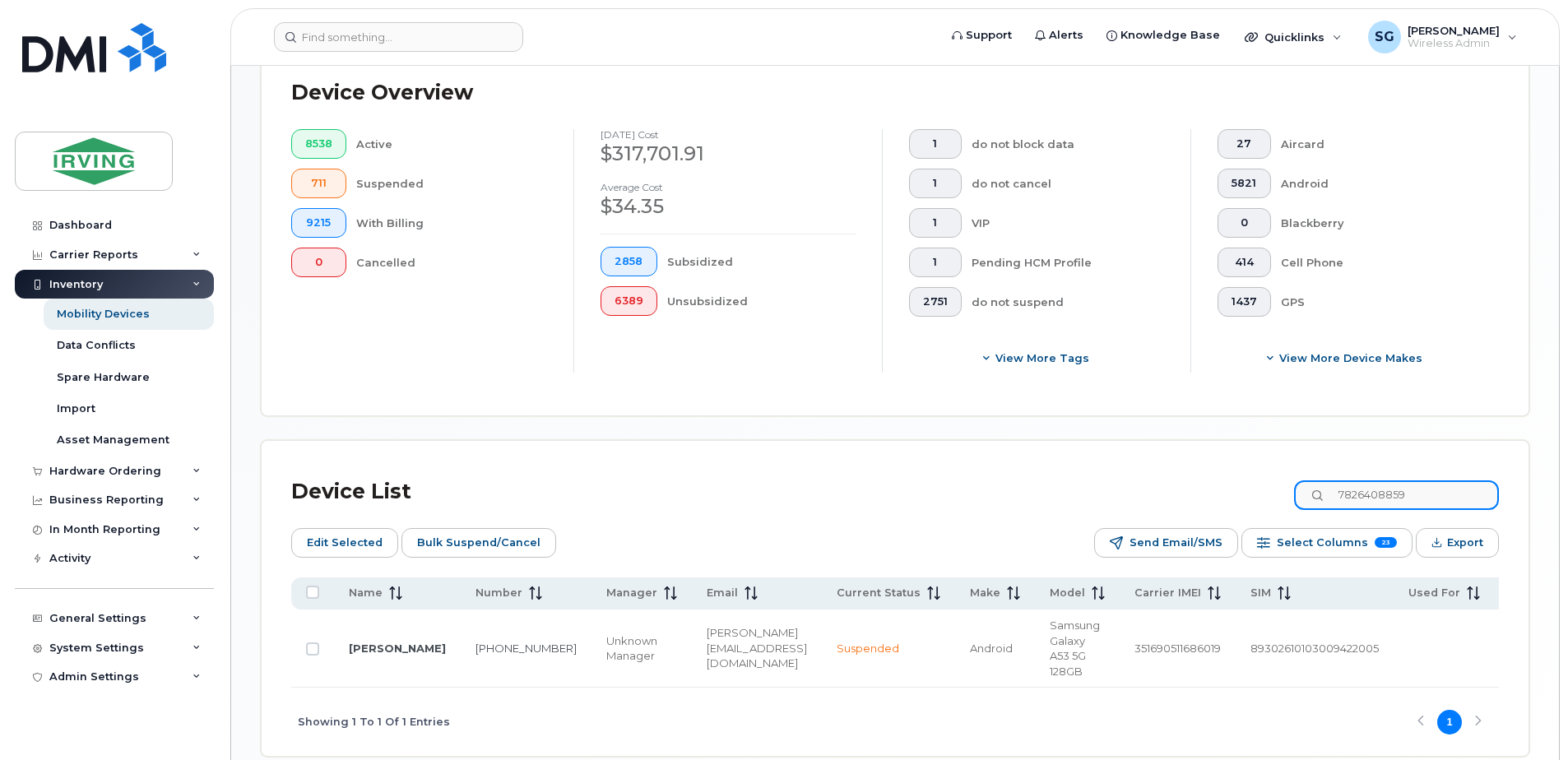
checkbox input "false"
type input "7826408859"
click at [315, 652] on input "Row Unselected" at bounding box center [313, 649] width 13 height 13
checkbox input "true"
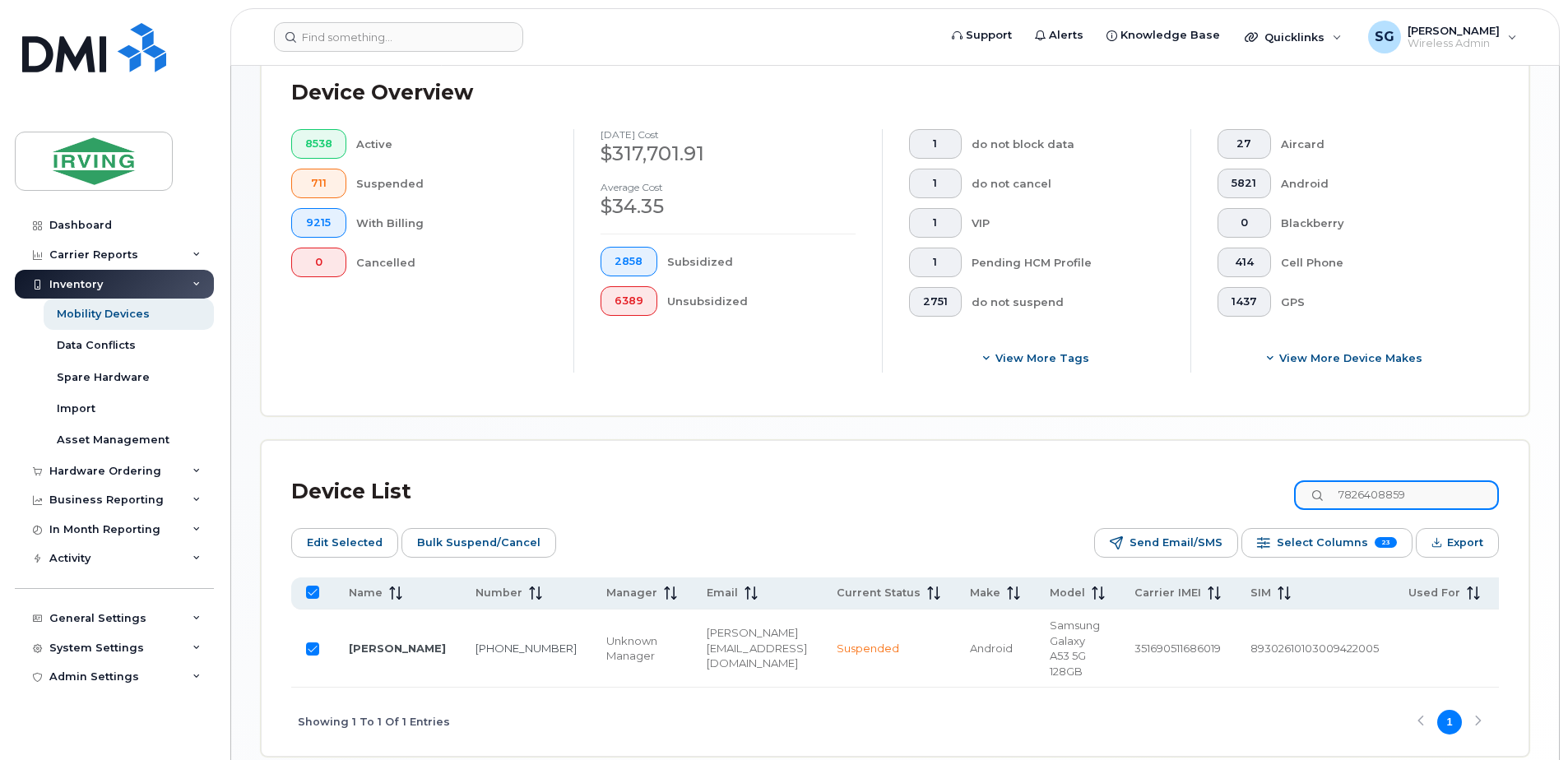
drag, startPoint x: 1459, startPoint y: 497, endPoint x: 1357, endPoint y: 493, distance: 102.1
click at [1357, 493] on input "7826408859" at bounding box center [1397, 495] width 205 height 29
paste input "5066540558"
type input "5066540558"
checkbox input "false"
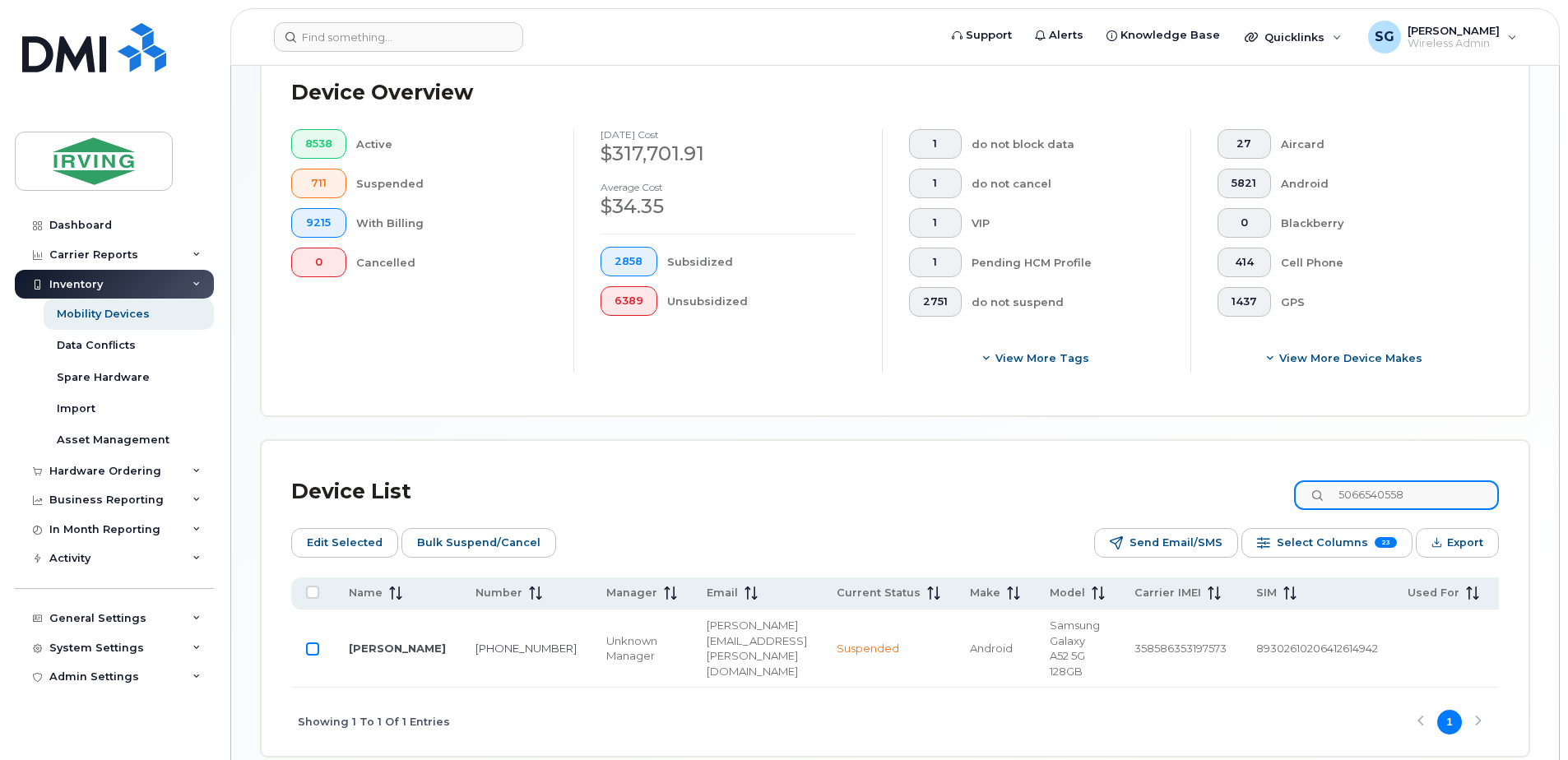
type input "5066540558"
click at [312, 646] on input "Row Unselected" at bounding box center [313, 649] width 13 height 13
checkbox input "true"
drag, startPoint x: 1425, startPoint y: 489, endPoint x: 1353, endPoint y: 488, distance: 72.0
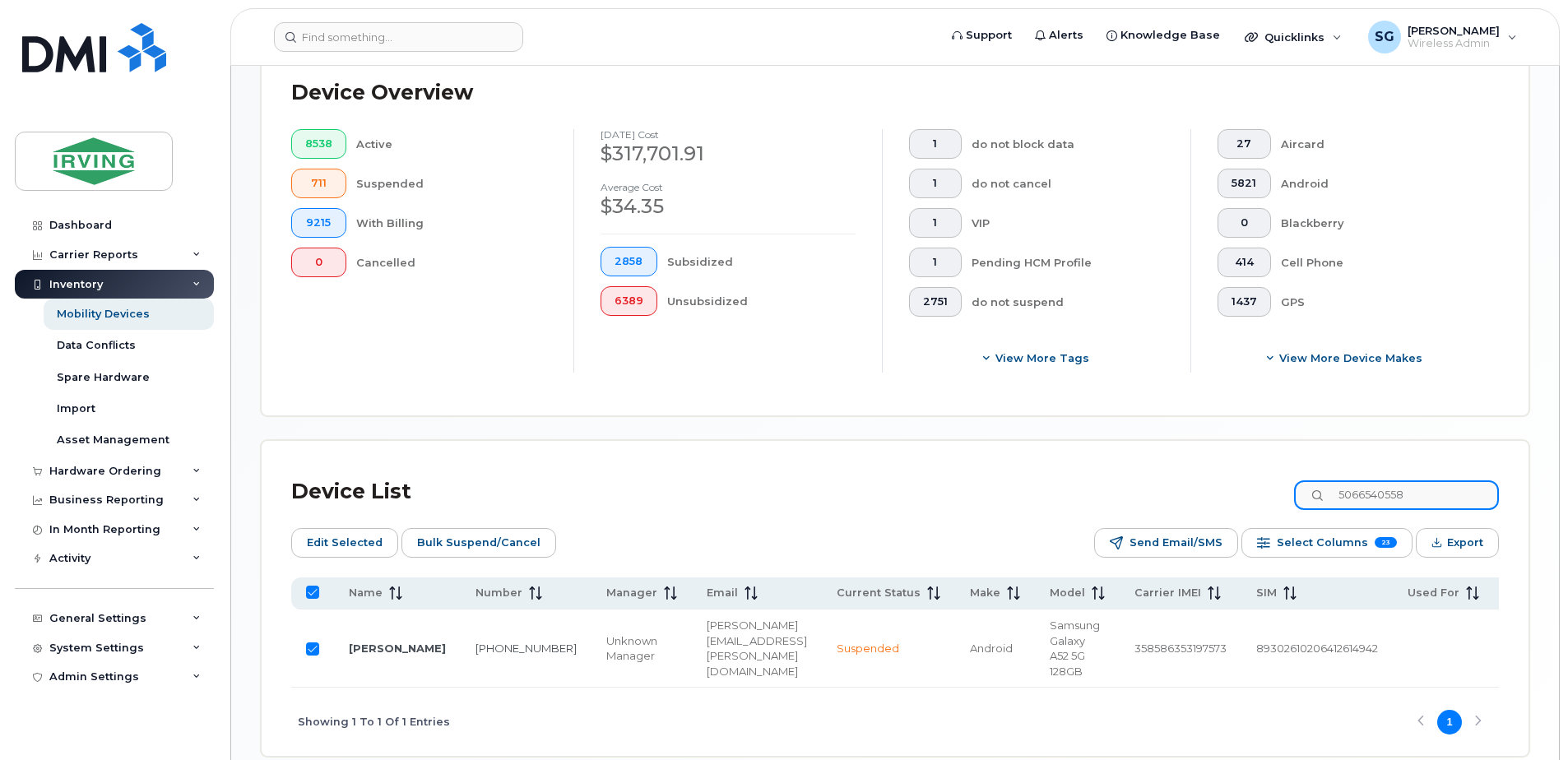
click at [1353, 488] on input "5066540558" at bounding box center [1397, 495] width 205 height 29
paste input "2711174"
type input "5062711174"
checkbox input "false"
type input "5062711174"
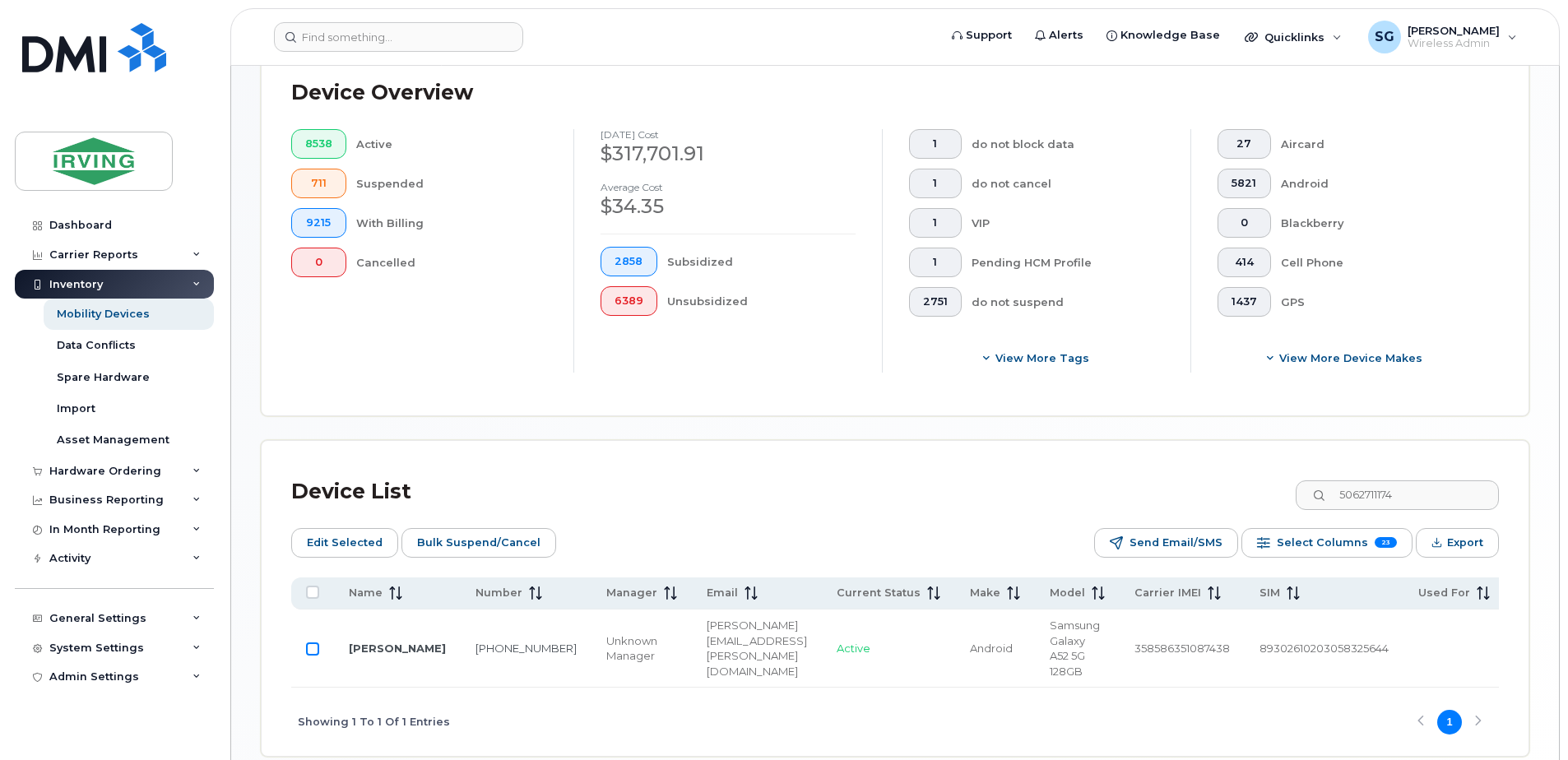
click at [313, 651] on input "Row Unselected" at bounding box center [313, 649] width 13 height 13
checkbox input "true"
drag, startPoint x: 1443, startPoint y: 498, endPoint x: 1309, endPoint y: 498, distance: 134.0
click at [1309, 498] on div "Device List 5062711174" at bounding box center [895, 491] width 1208 height 43
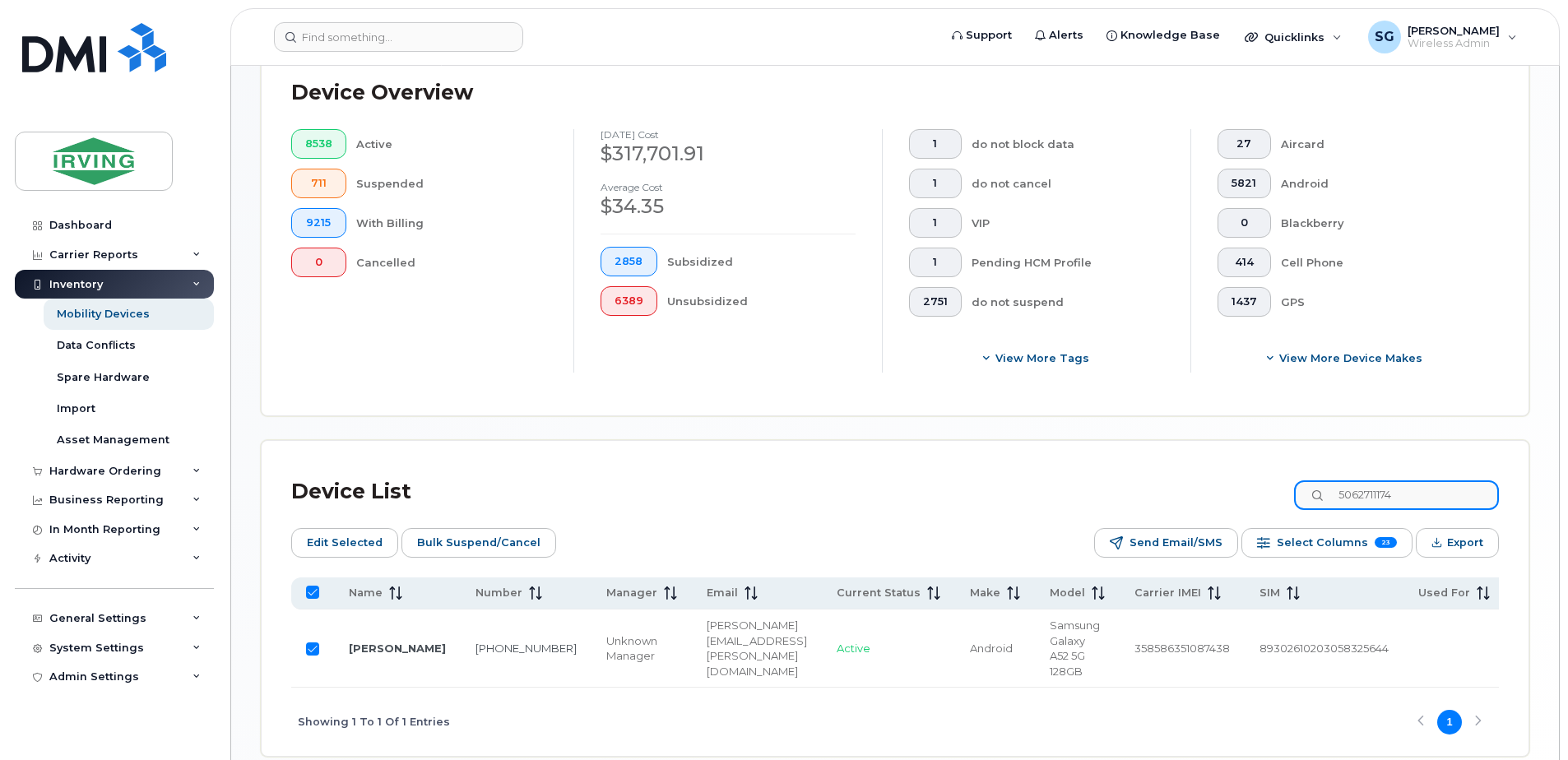
paste input "6502716"
type input "5066502716"
checkbox input "false"
type input "5066502716"
click at [313, 643] on input "Row Unselected" at bounding box center [313, 649] width 13 height 13
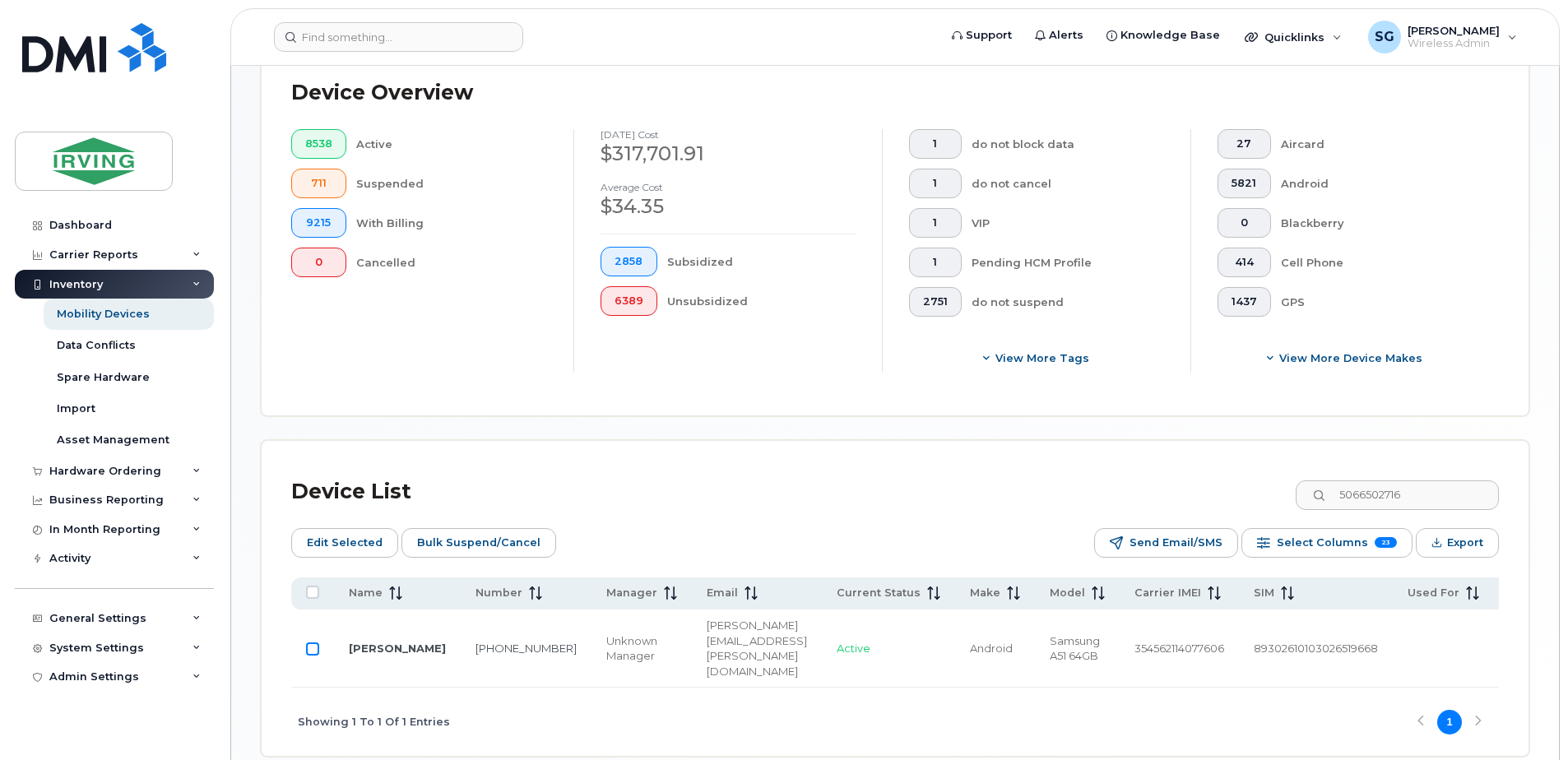
checkbox input "true"
click at [476, 550] on span "Bulk Suspend/Cancel" at bounding box center [478, 542] width 124 height 24
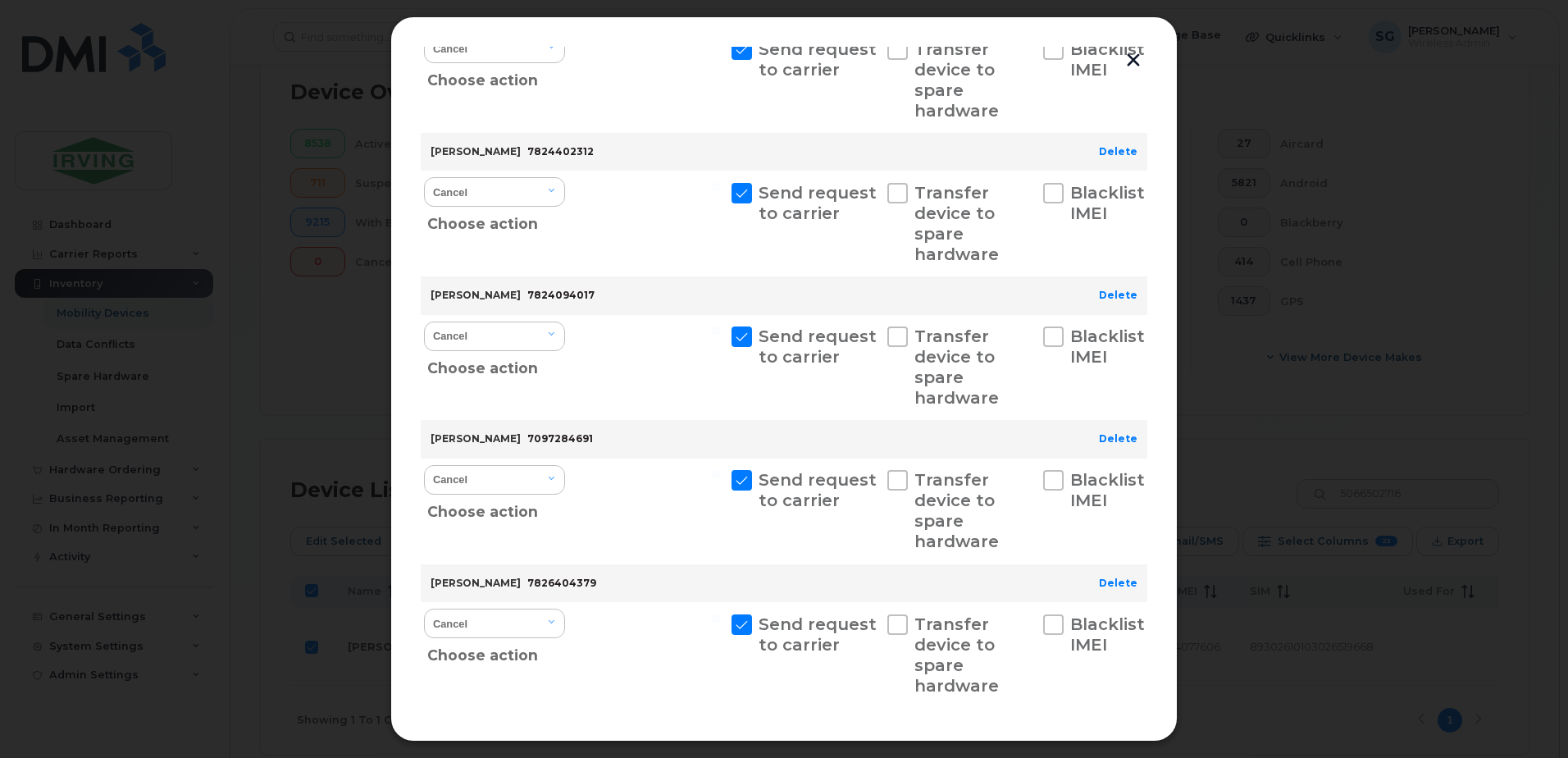
scroll to position [1754, 0]
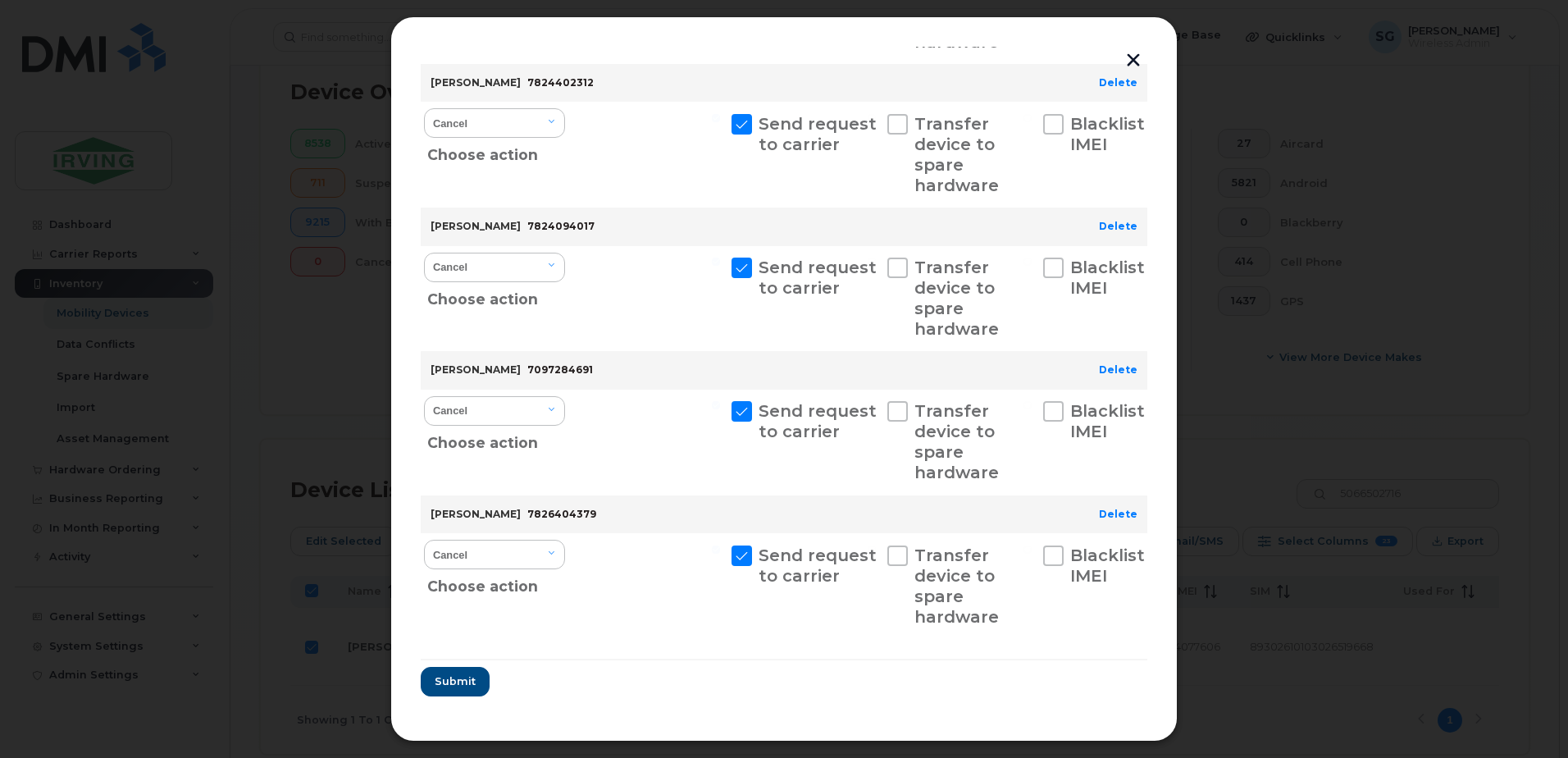
click at [1132, 59] on button "button" at bounding box center [1132, 59] width 24 height 27
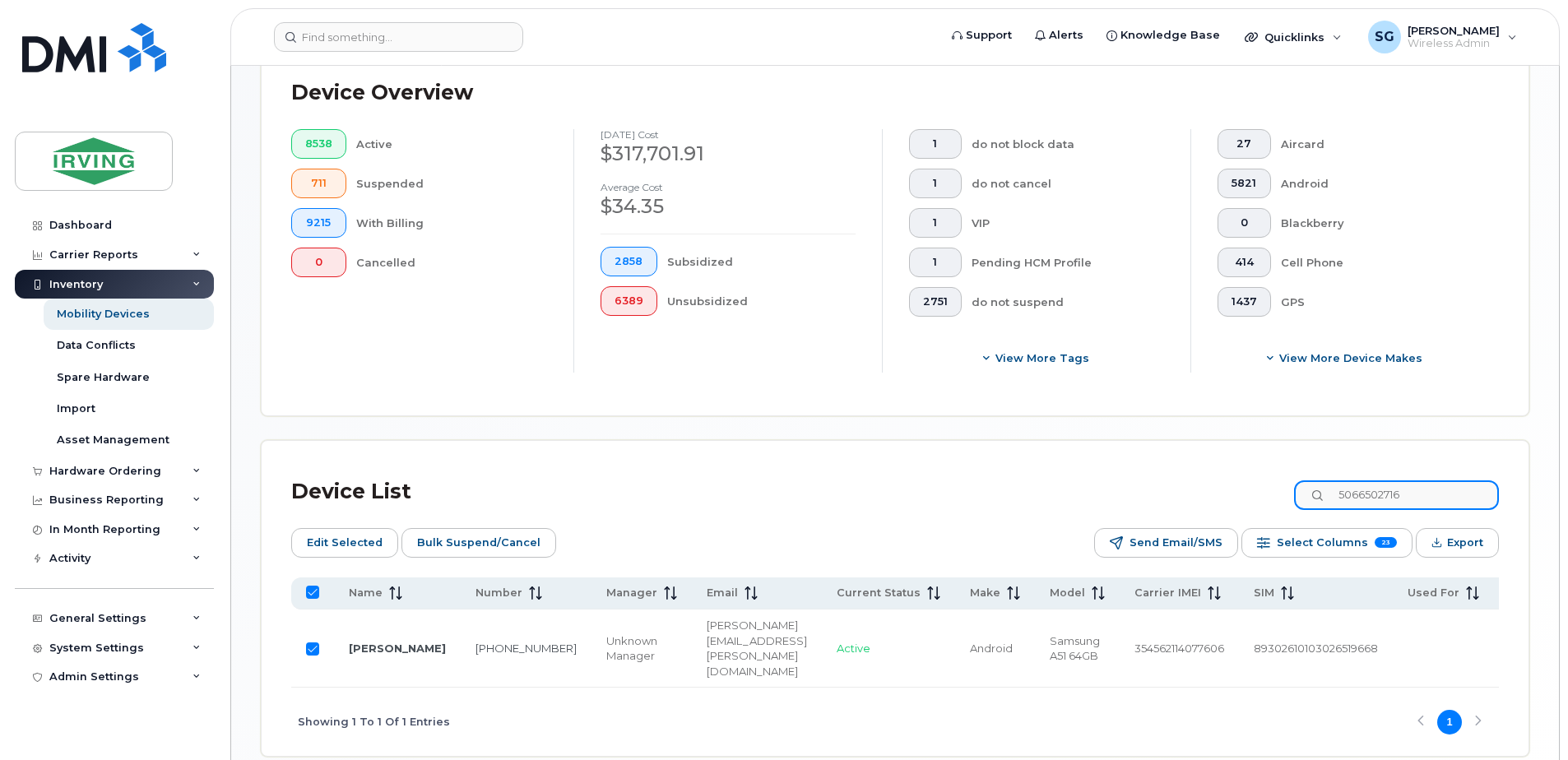
drag, startPoint x: 1453, startPoint y: 497, endPoint x: 1353, endPoint y: 485, distance: 100.7
click at [1353, 485] on input "5066502716" at bounding box center [1397, 495] width 205 height 29
paste input "7823242810"
type input "7823242810"
checkbox input "false"
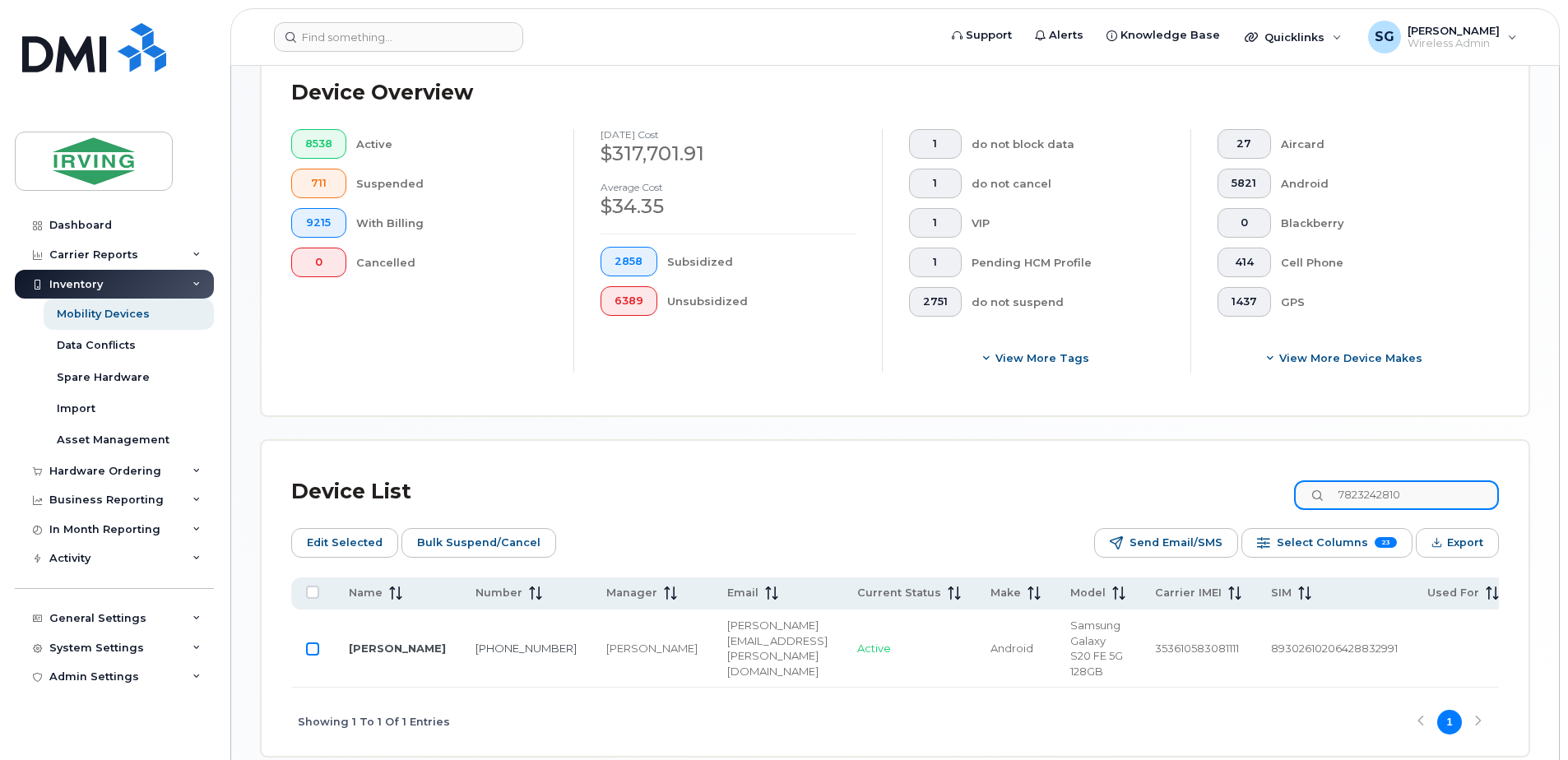
type input "7823242810"
drag, startPoint x: 314, startPoint y: 647, endPoint x: 339, endPoint y: 663, distance: 29.7
click at [313, 646] on input "Row Unselected" at bounding box center [313, 649] width 13 height 13
checkbox input "true"
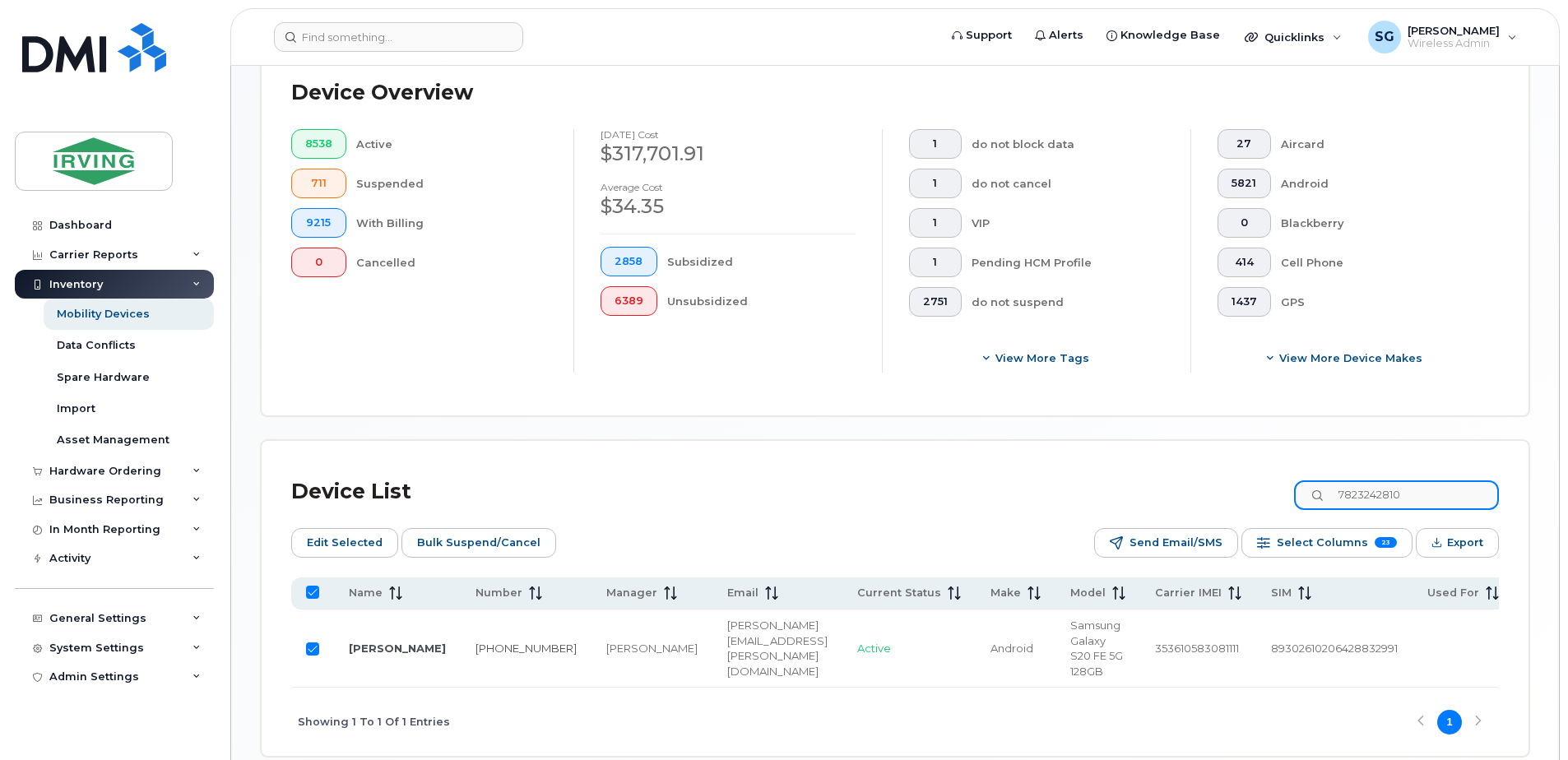
drag, startPoint x: 1436, startPoint y: 495, endPoint x: 1354, endPoint y: 489, distance: 82.2
click at [1354, 489] on input "7823242810" at bounding box center [1397, 495] width 205 height 29
paste input "4090243"
type input "7824090243"
checkbox input "false"
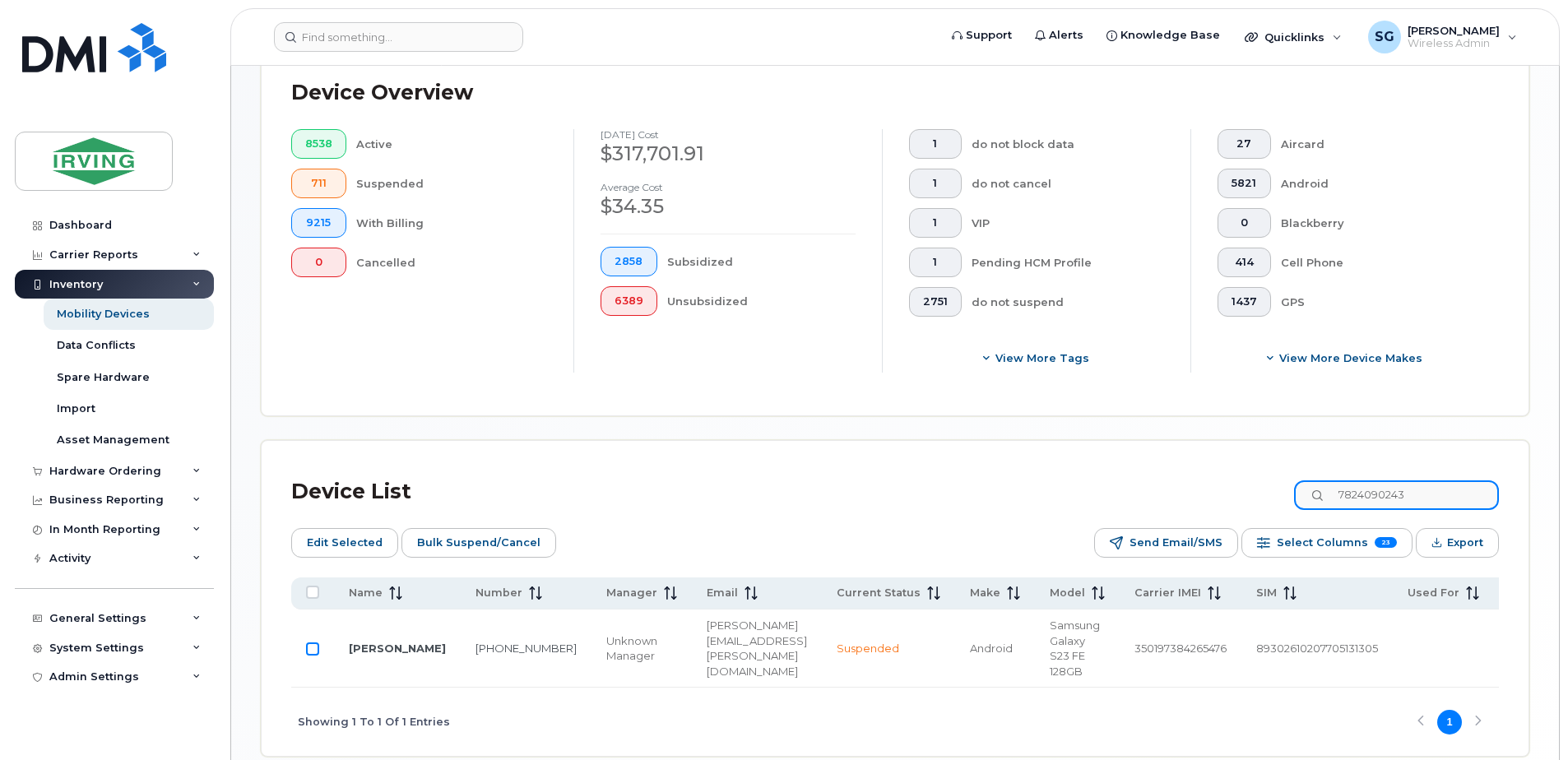
type input "7824090243"
click at [308, 647] on input "Row Unselected" at bounding box center [313, 649] width 13 height 13
checkbox input "true"
click at [468, 544] on span "Bulk Suspend/Cancel" at bounding box center [478, 542] width 124 height 24
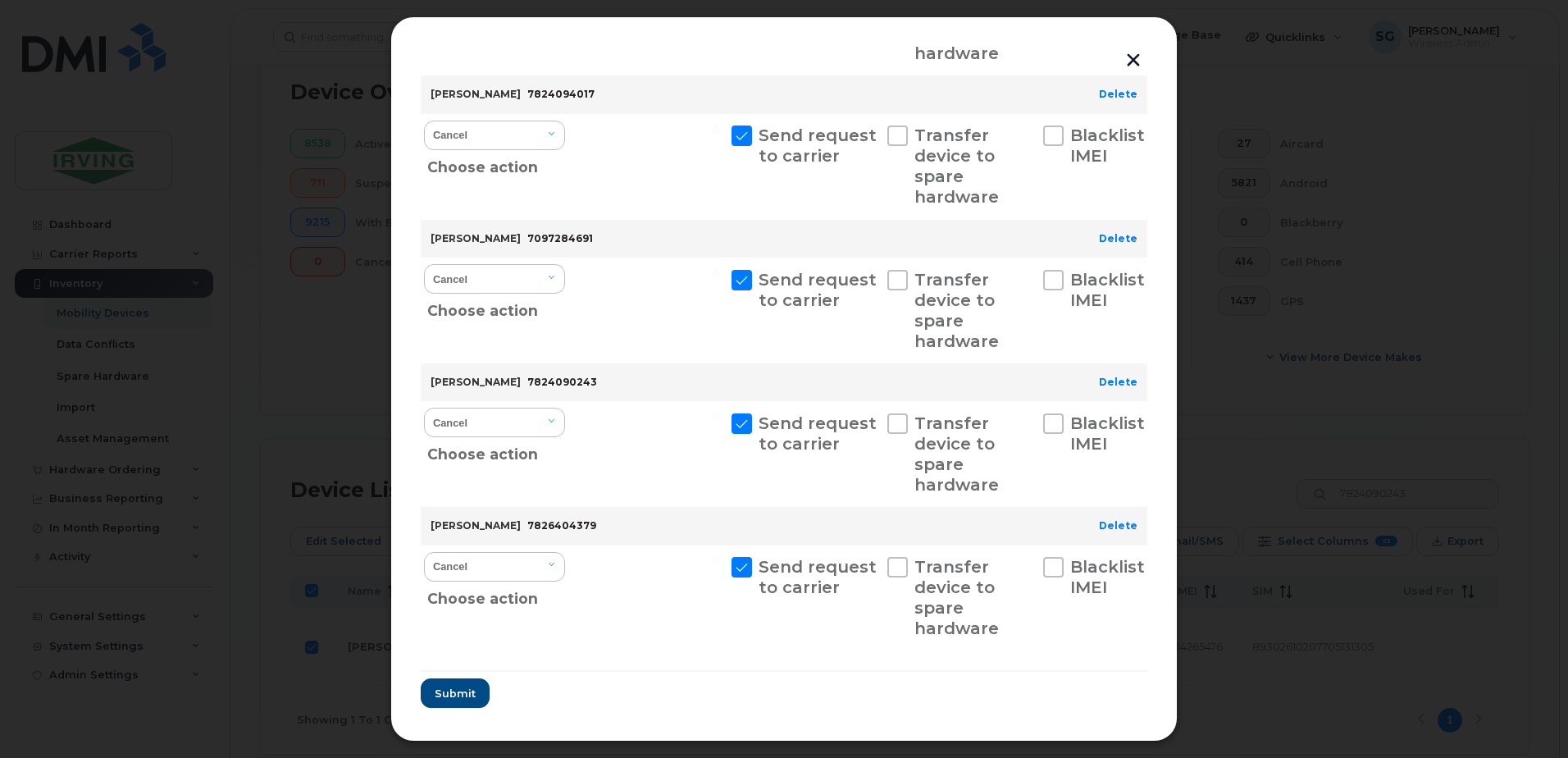
scroll to position [2041, 0]
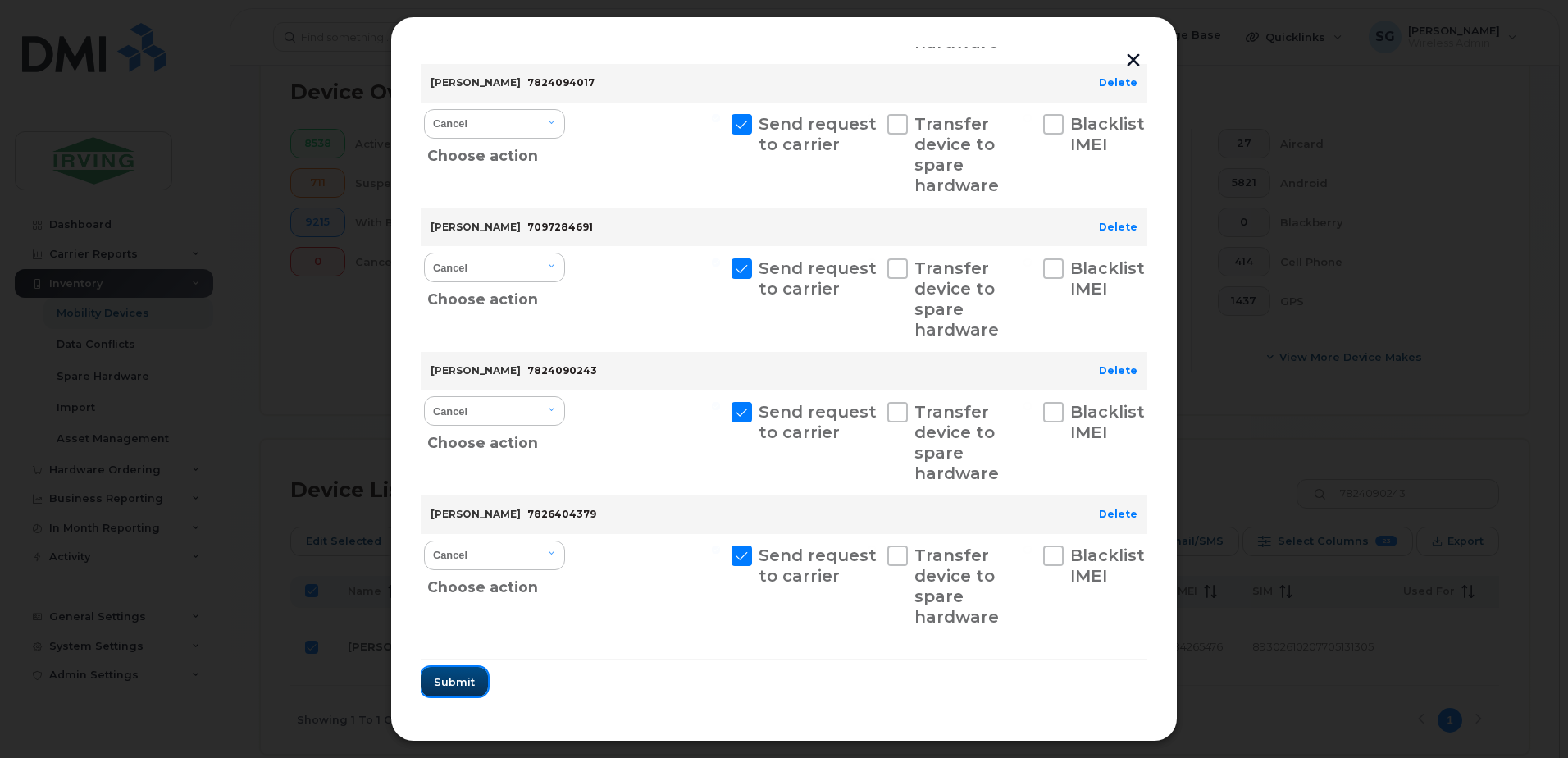
click at [467, 680] on span "Submit" at bounding box center [454, 682] width 41 height 16
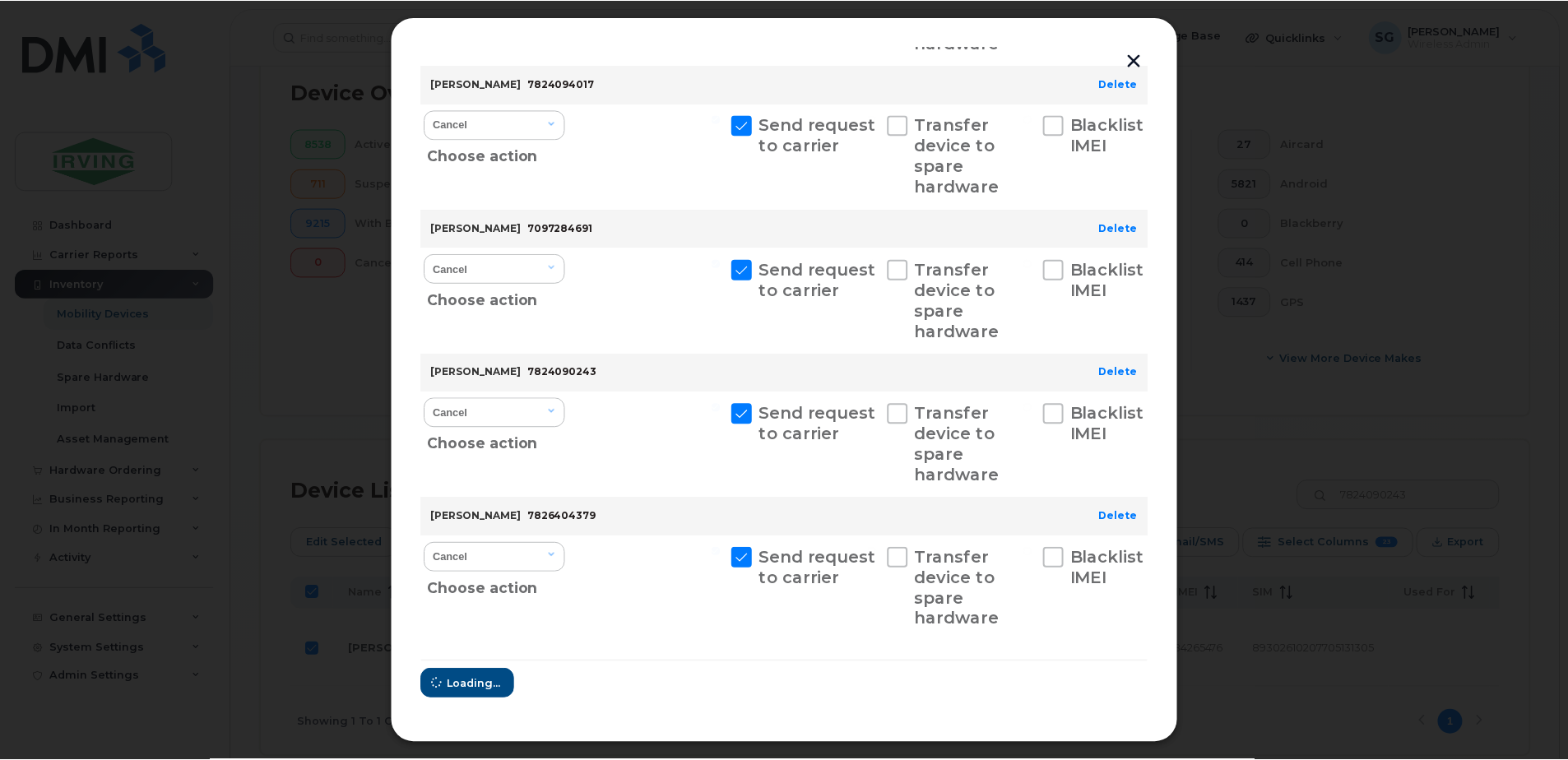
scroll to position [0, 0]
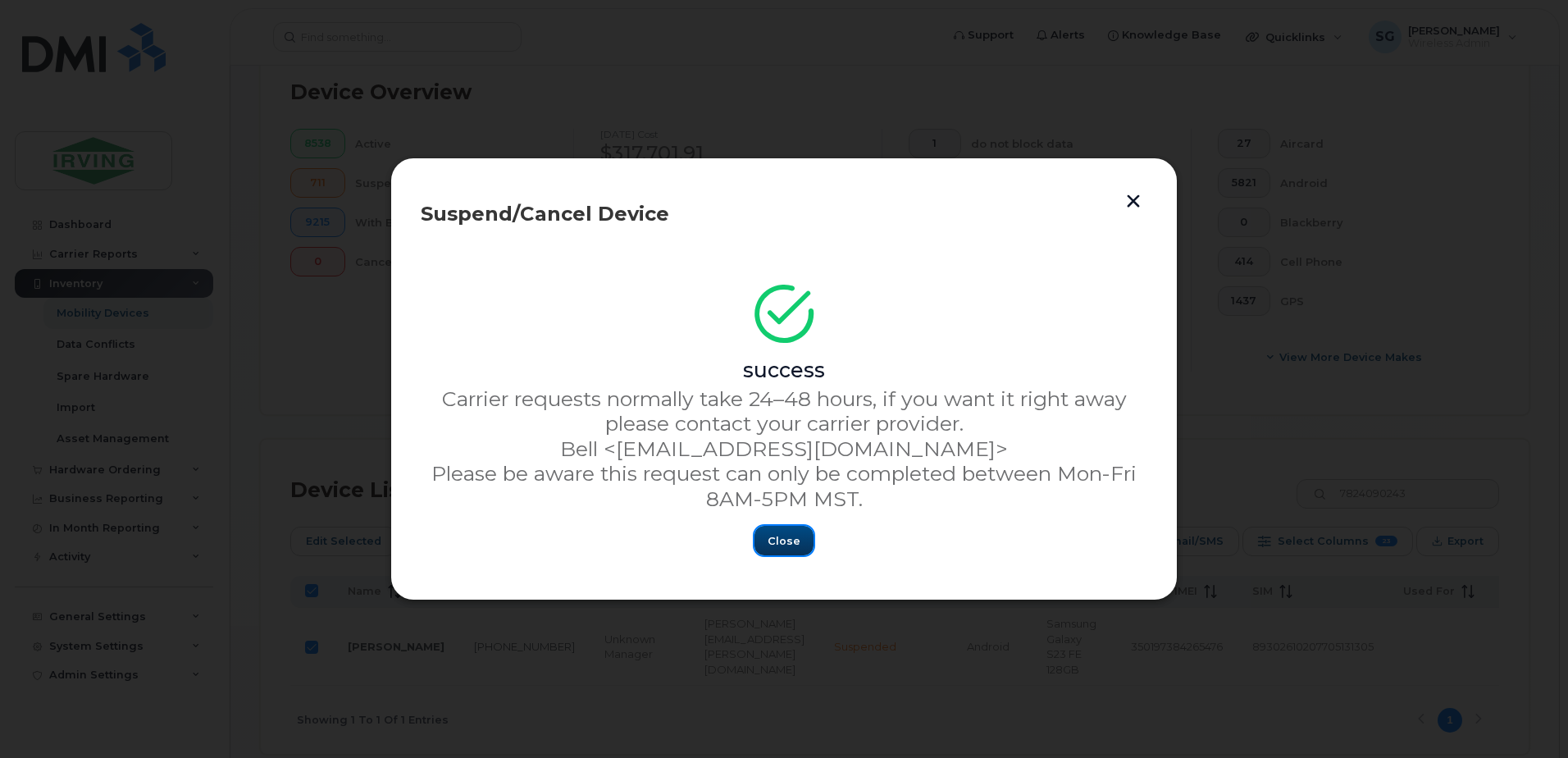
click at [788, 539] on span "Close" at bounding box center [783, 540] width 33 height 16
